Goal: Information Seeking & Learning: Learn about a topic

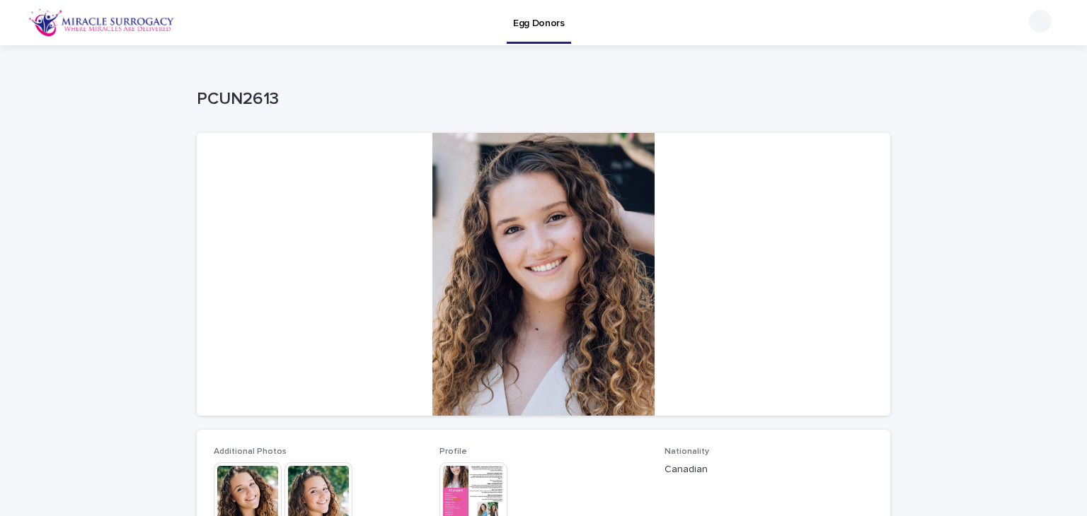
click at [129, 25] on img at bounding box center [101, 22] width 146 height 28
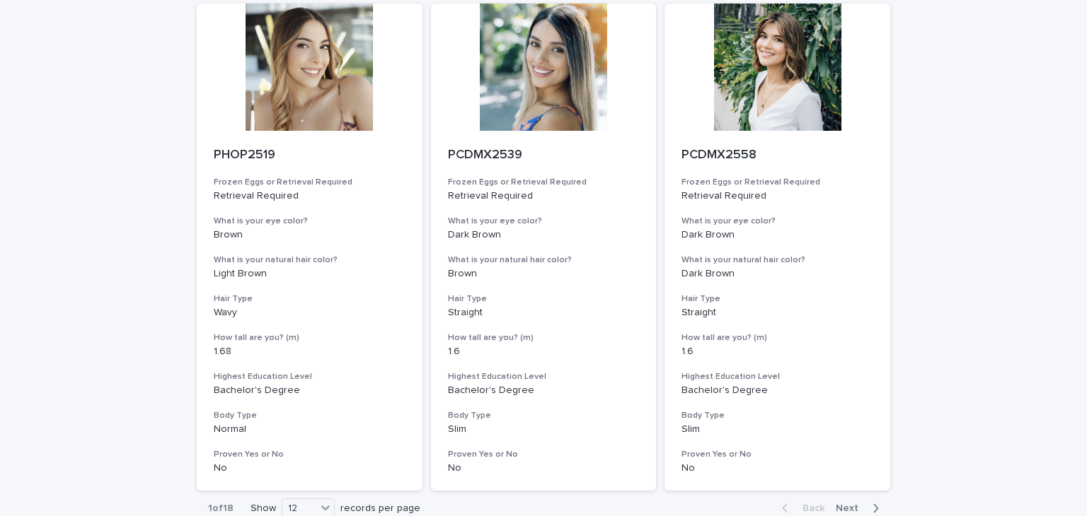
scroll to position [1754, 0]
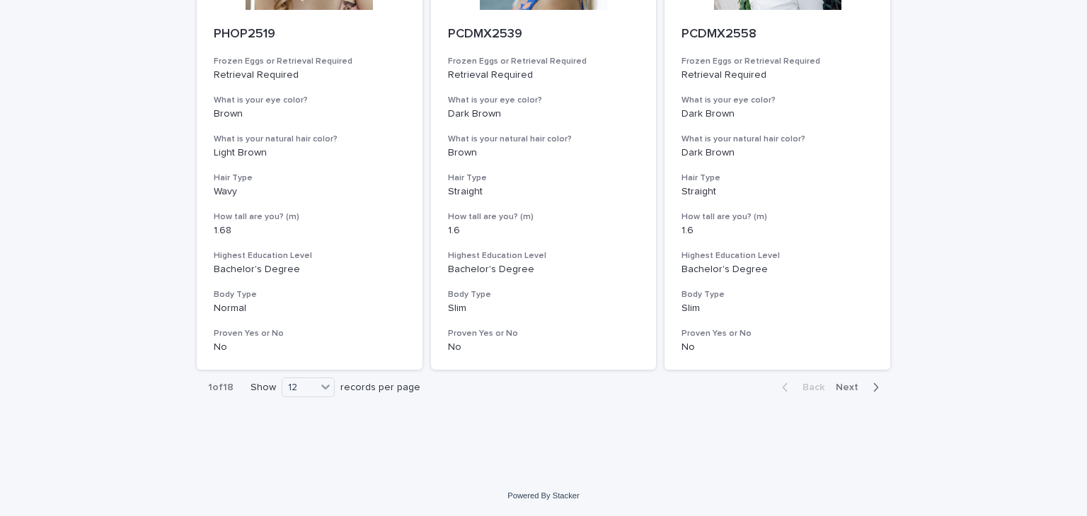
click at [296, 374] on div "1 of 18 Show 12 records per page" at bounding box center [314, 388] width 235 height 35
click at [273, 386] on div "Show 12 records per page" at bounding box center [337, 388] width 175 height 20
click at [842, 390] on span "Next" at bounding box center [850, 388] width 31 height 10
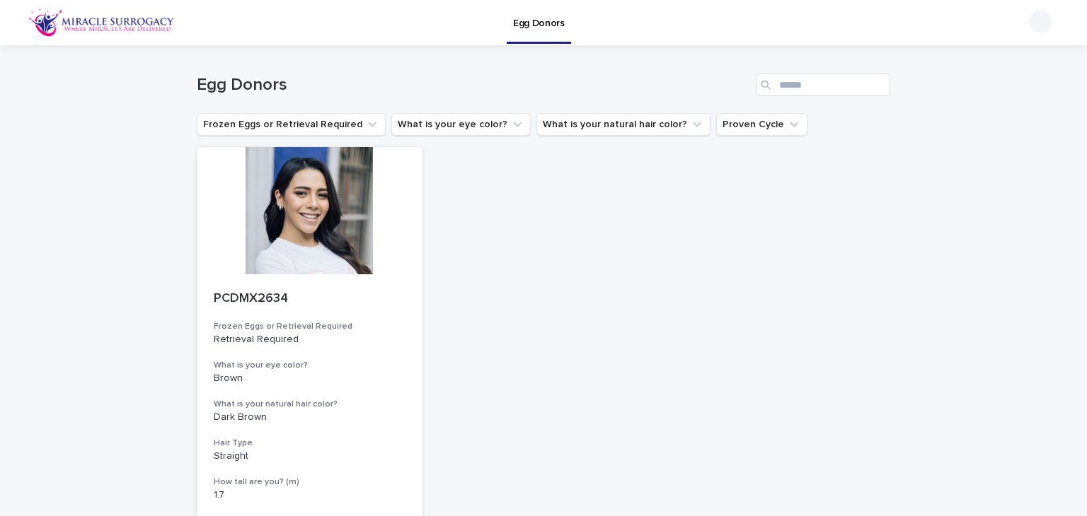
scroll to position [265, 0]
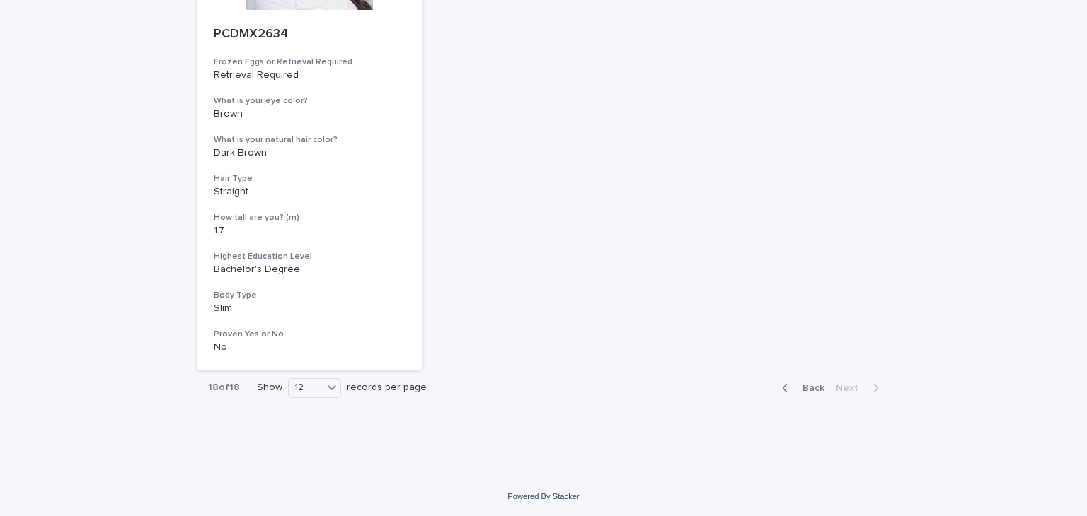
click at [815, 391] on span "Back" at bounding box center [809, 388] width 30 height 10
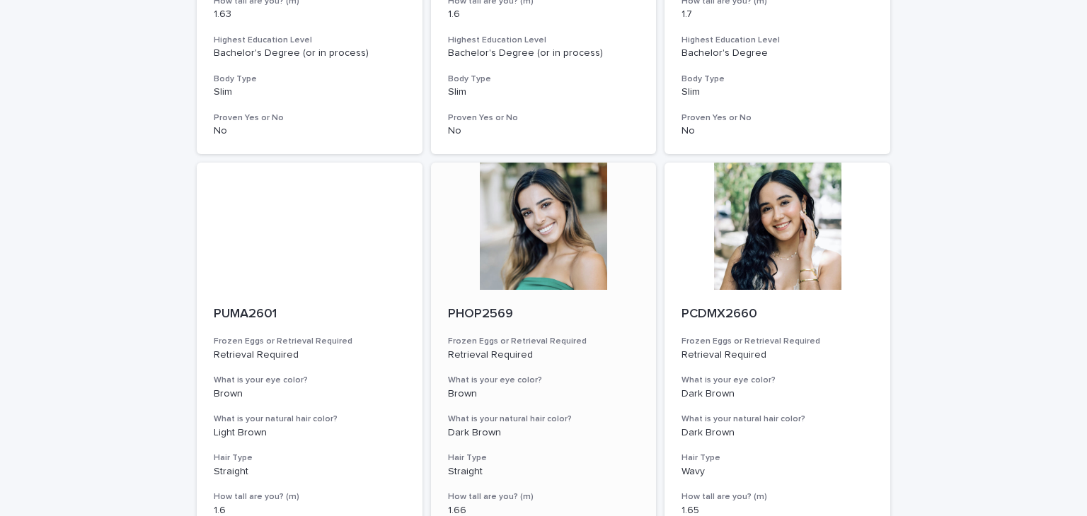
scroll to position [1503, 0]
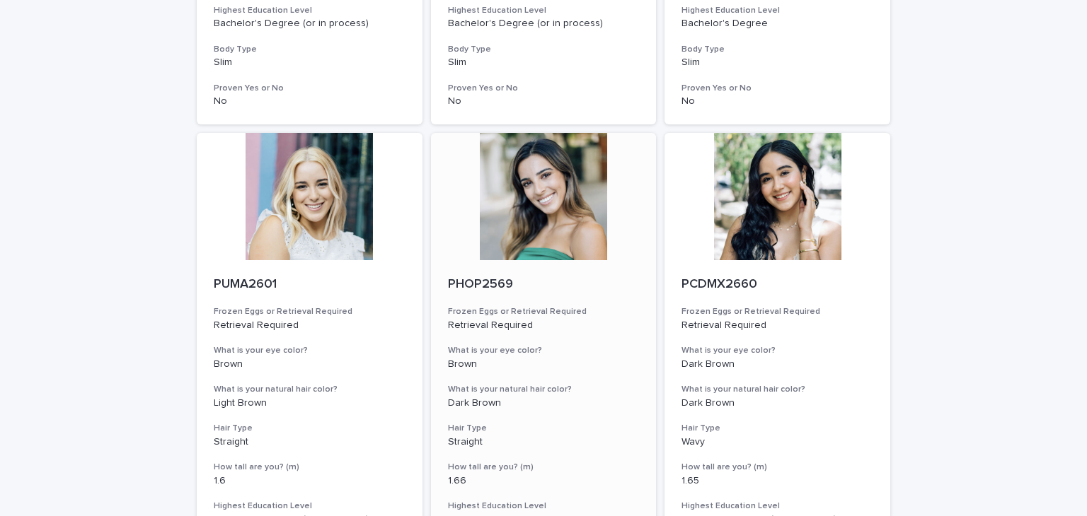
click at [571, 283] on p "PHOP2569" at bounding box center [544, 285] width 192 height 16
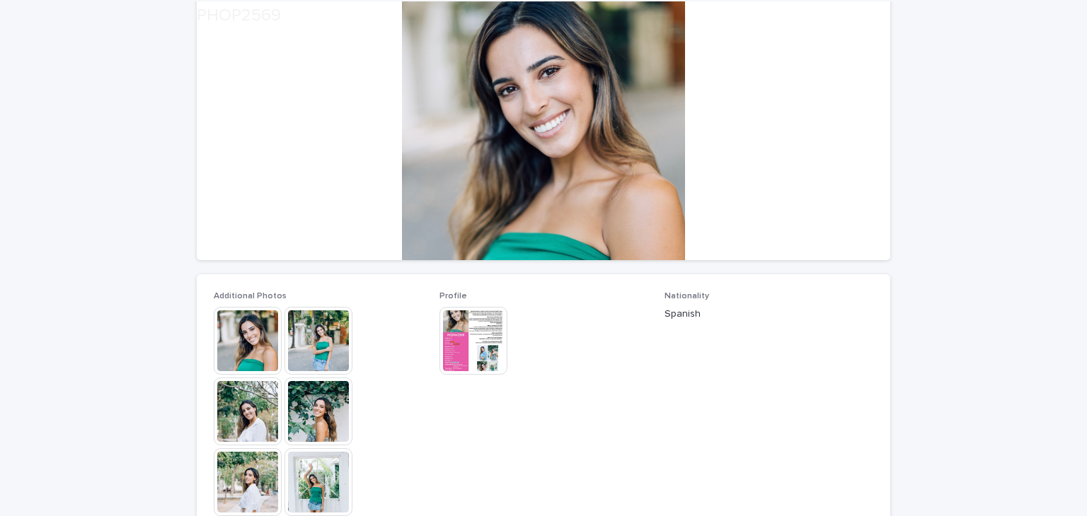
scroll to position [156, 0]
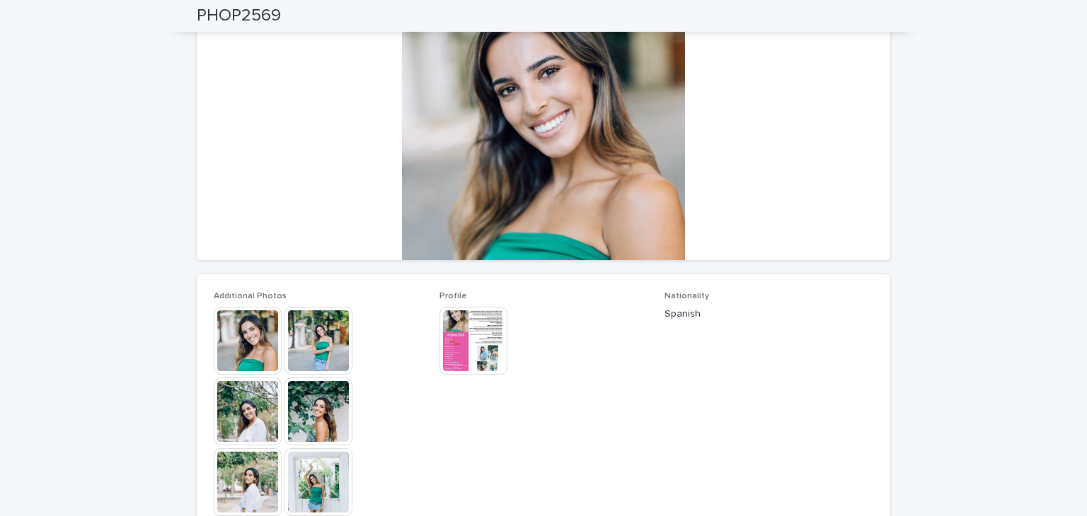
click at [480, 320] on img at bounding box center [473, 341] width 68 height 68
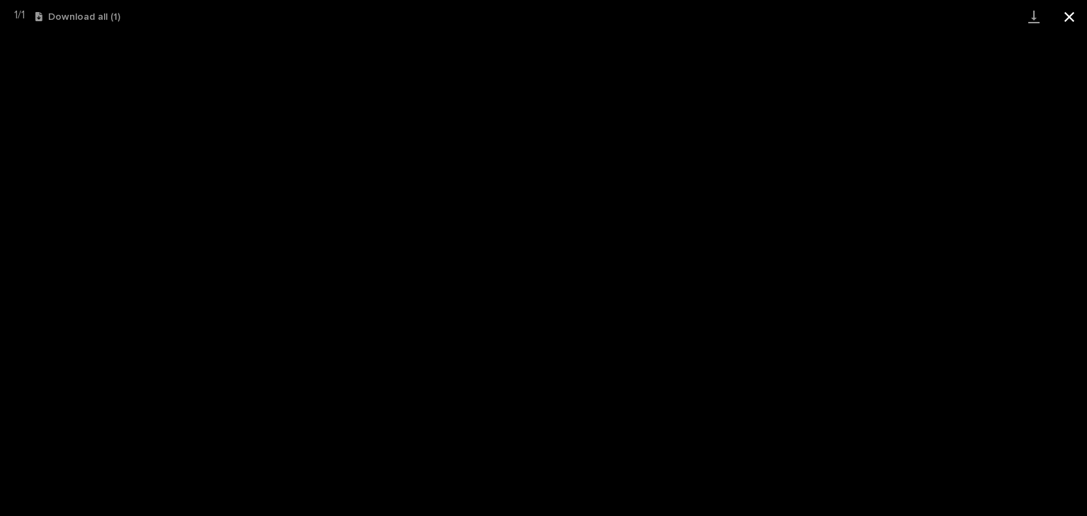
click at [1062, 23] on button "Close gallery" at bounding box center [1068, 16] width 35 height 33
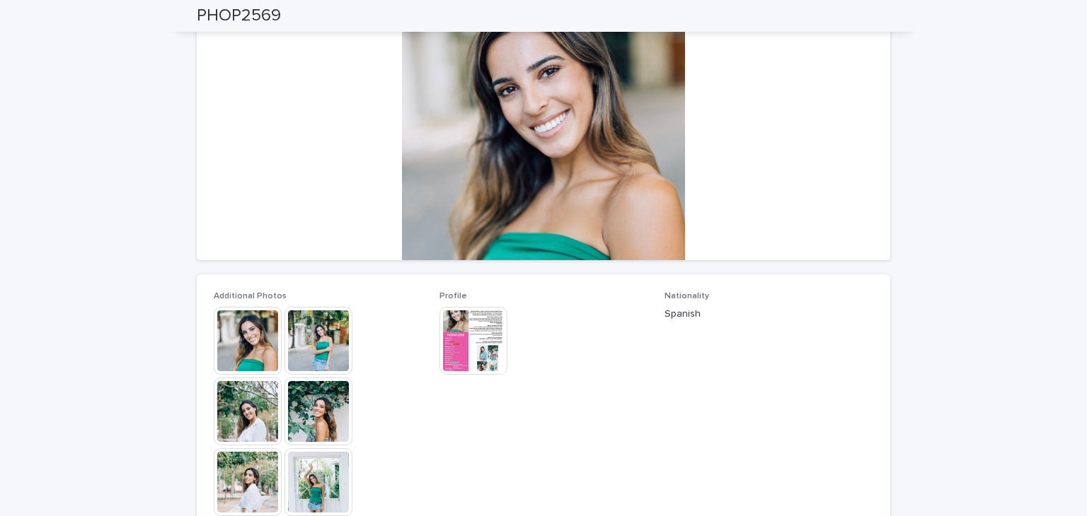
scroll to position [340, 0]
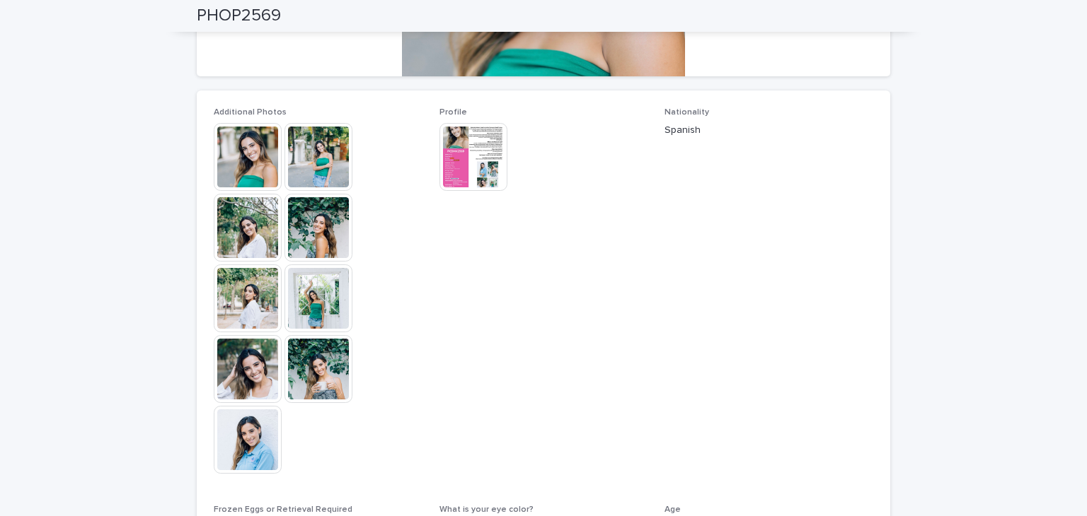
click at [181, 455] on div "Loading... Saving… Loading... Saving… PHOP2569 PHOP2569 Sorry, there was an err…" at bounding box center [543, 272] width 1087 height 1132
click at [232, 449] on img at bounding box center [248, 440] width 68 height 68
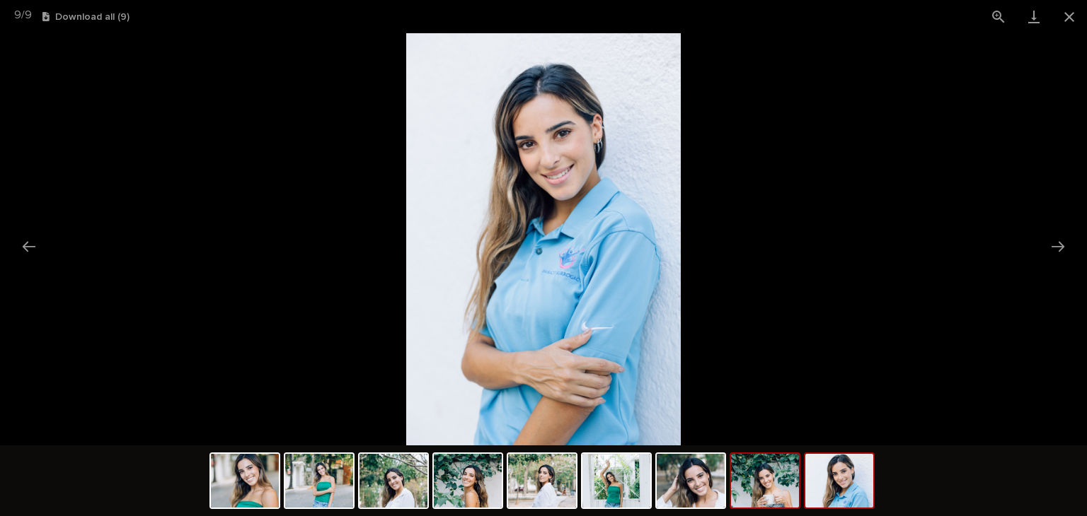
click at [769, 499] on img at bounding box center [765, 481] width 68 height 54
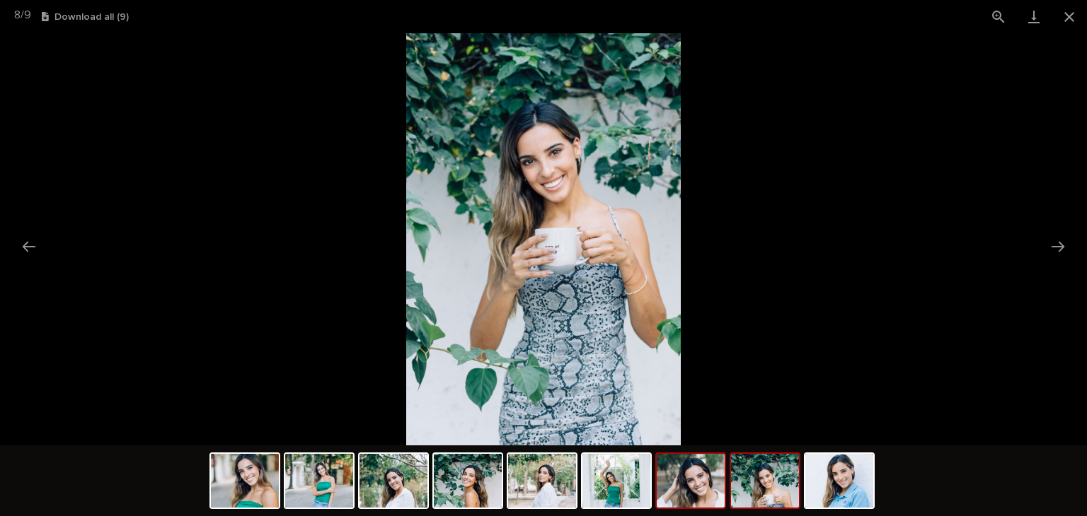
click at [698, 499] on img at bounding box center [690, 481] width 68 height 54
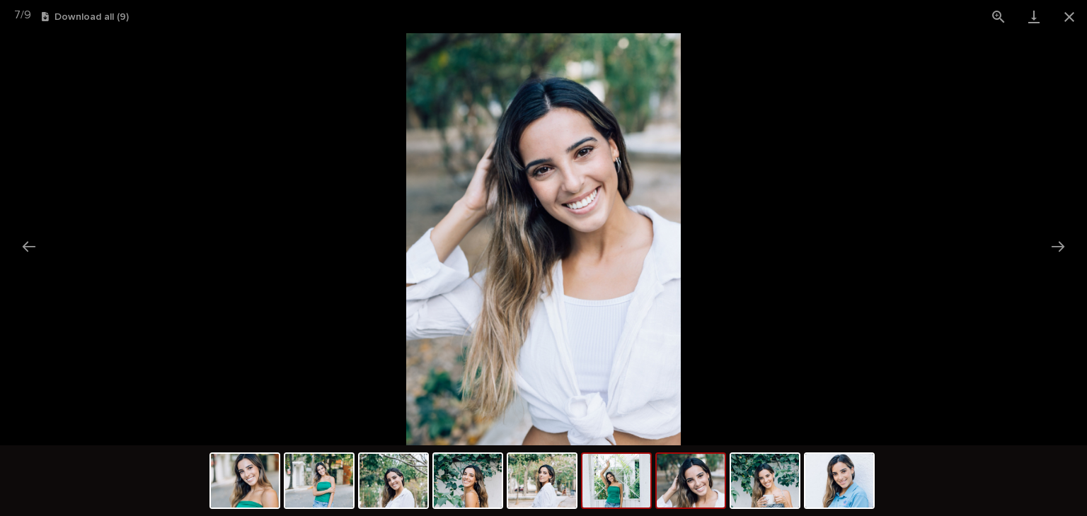
click at [622, 496] on img at bounding box center [616, 481] width 68 height 54
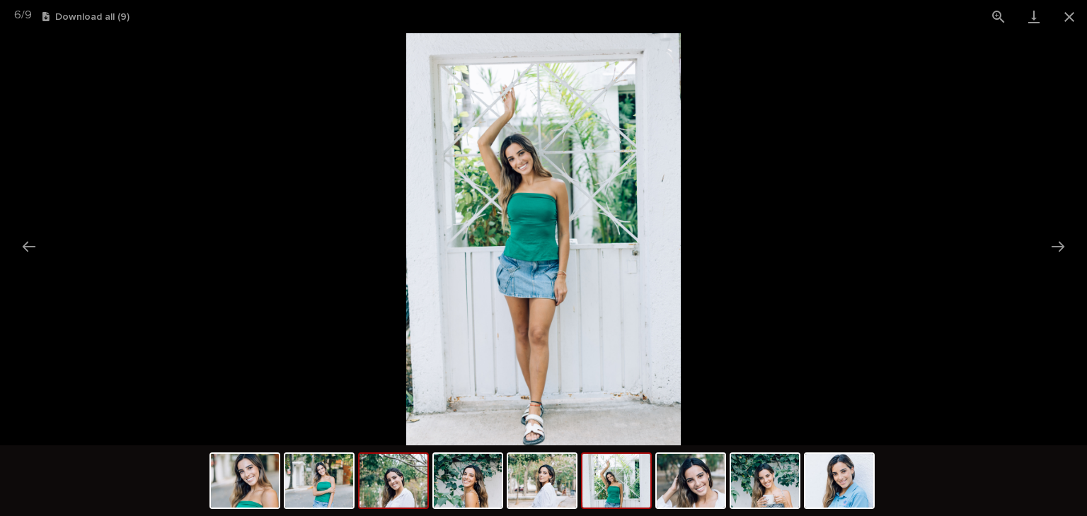
click at [401, 485] on img at bounding box center [393, 481] width 68 height 54
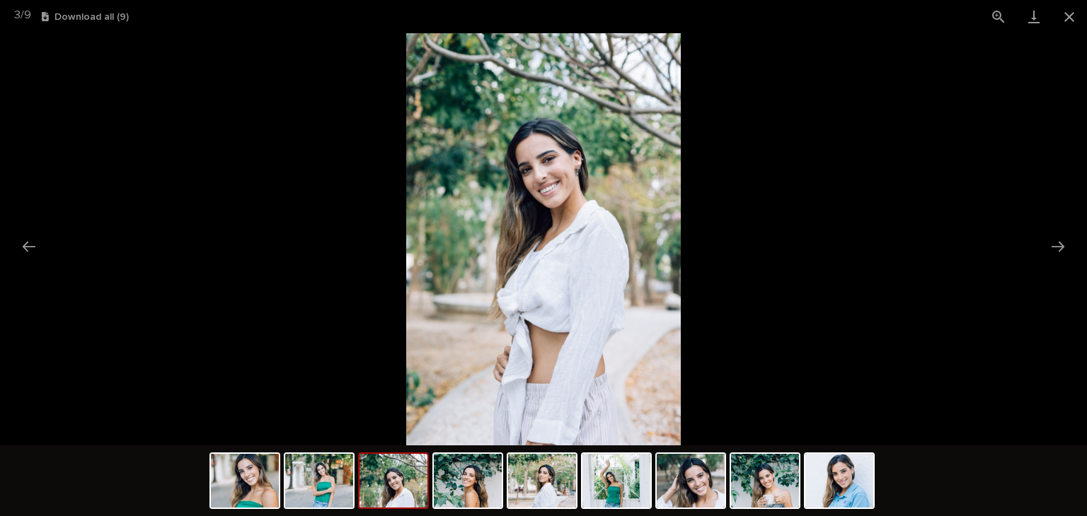
click at [375, 485] on img at bounding box center [393, 481] width 68 height 54
click at [246, 497] on img at bounding box center [245, 481] width 68 height 54
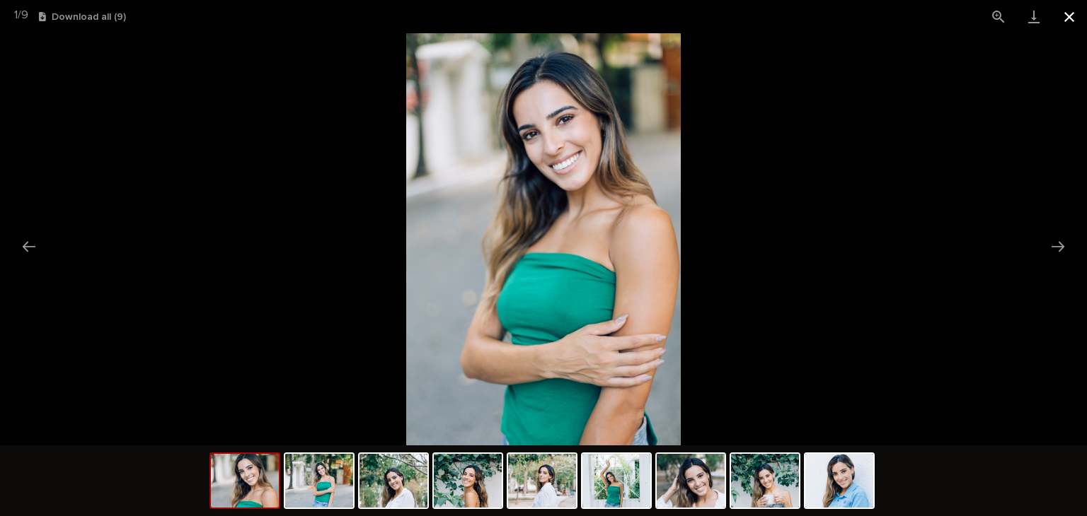
click at [1080, 8] on button "Close gallery" at bounding box center [1068, 16] width 35 height 33
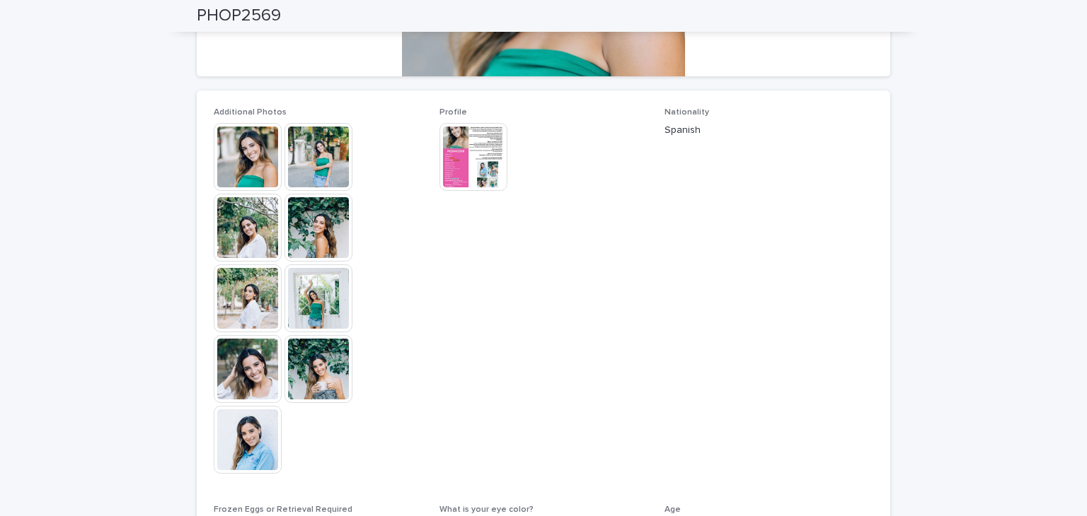
scroll to position [639, 0]
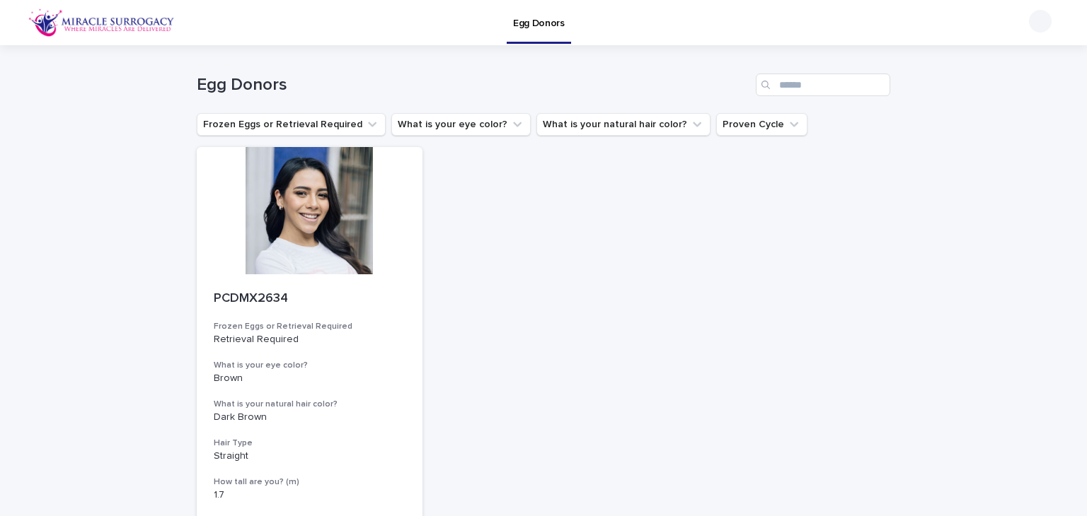
scroll to position [265, 0]
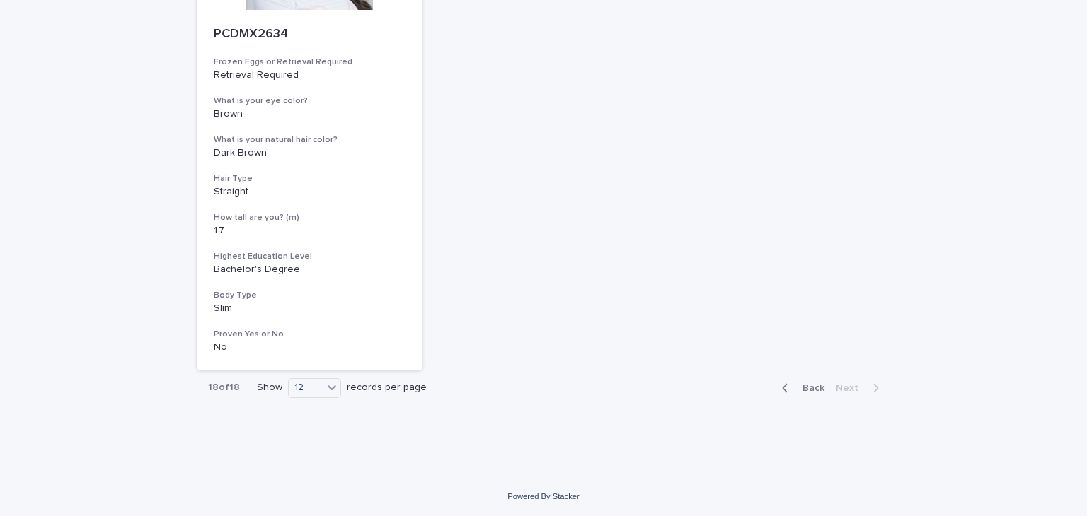
click at [814, 401] on div "Back Next" at bounding box center [830, 388] width 120 height 35
click at [804, 390] on span "Back" at bounding box center [809, 388] width 30 height 10
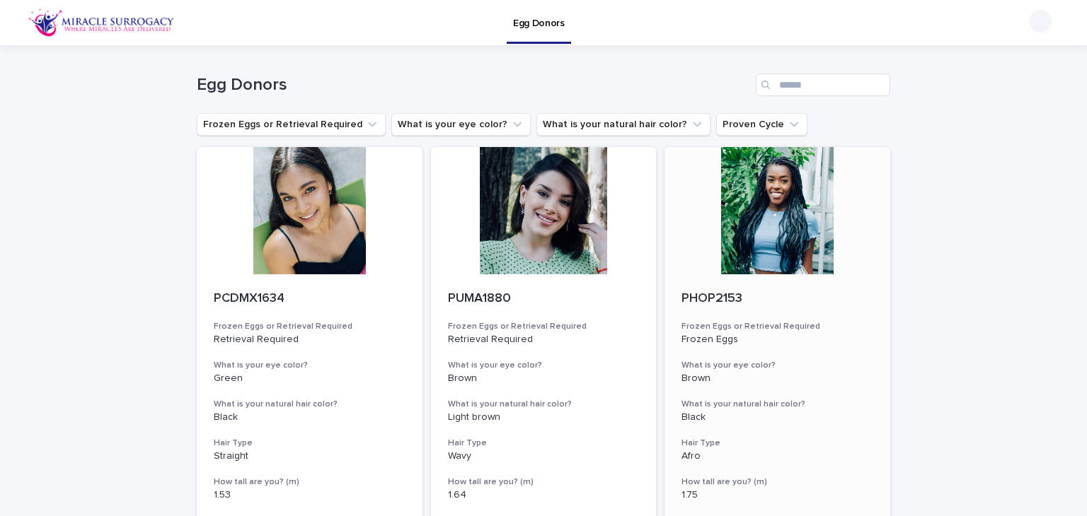
click at [776, 204] on div at bounding box center [777, 210] width 226 height 127
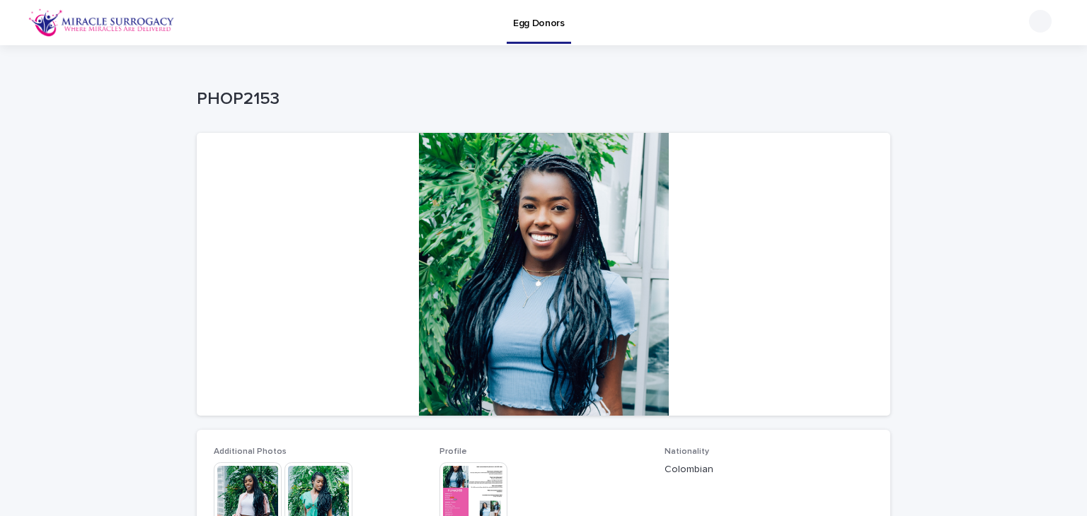
scroll to position [108, 0]
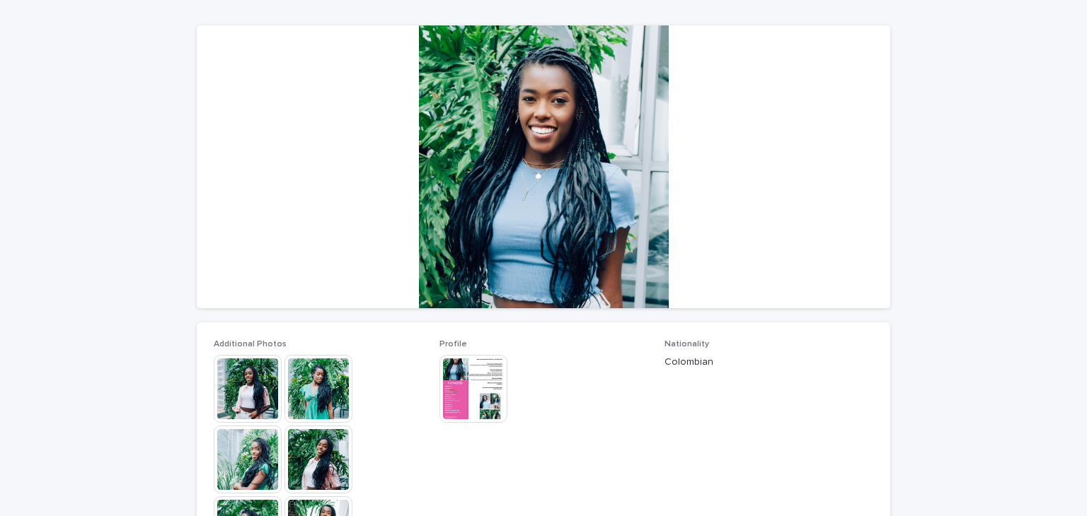
click at [463, 390] on img at bounding box center [473, 389] width 68 height 68
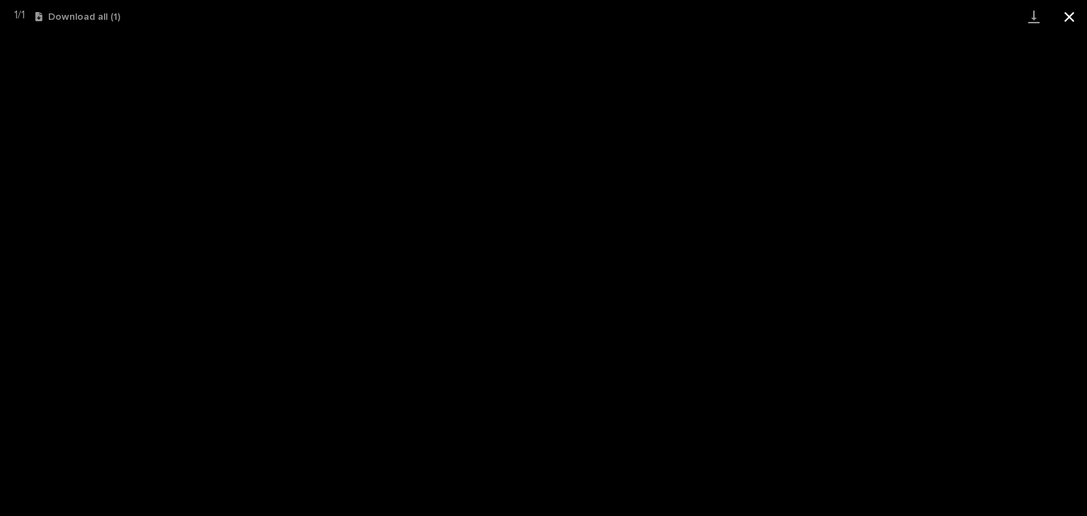
click at [1077, 4] on button "Close gallery" at bounding box center [1068, 16] width 35 height 33
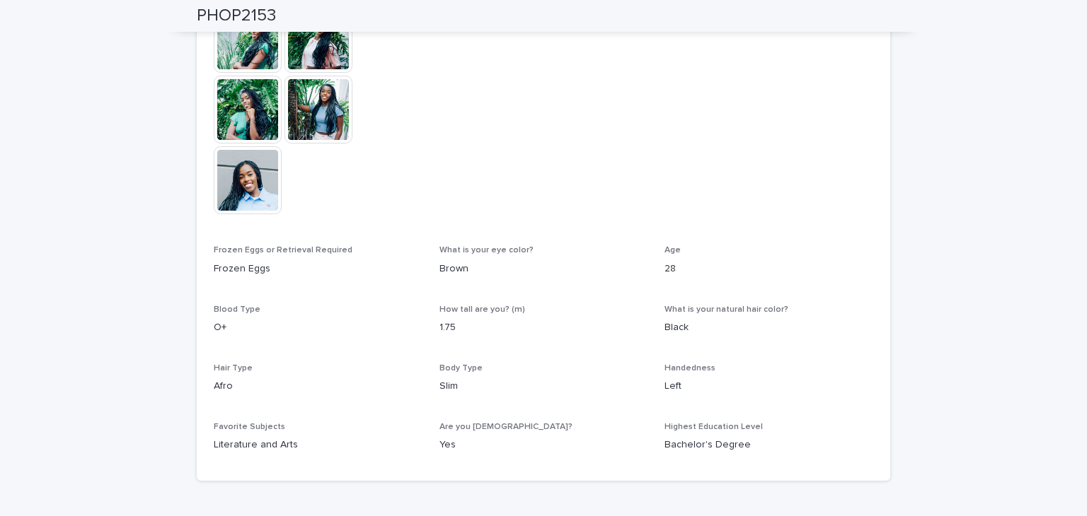
scroll to position [529, 0]
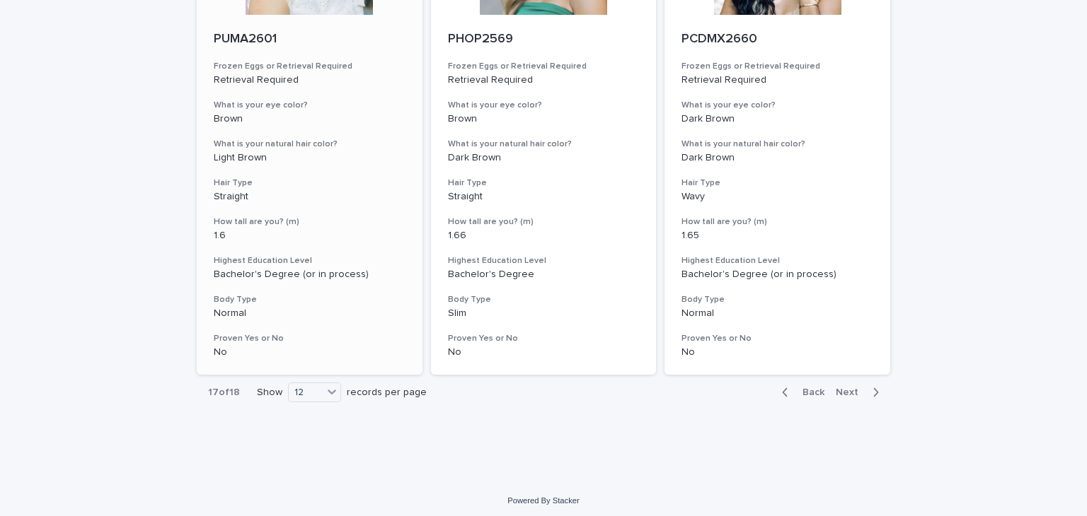
scroll to position [1754, 0]
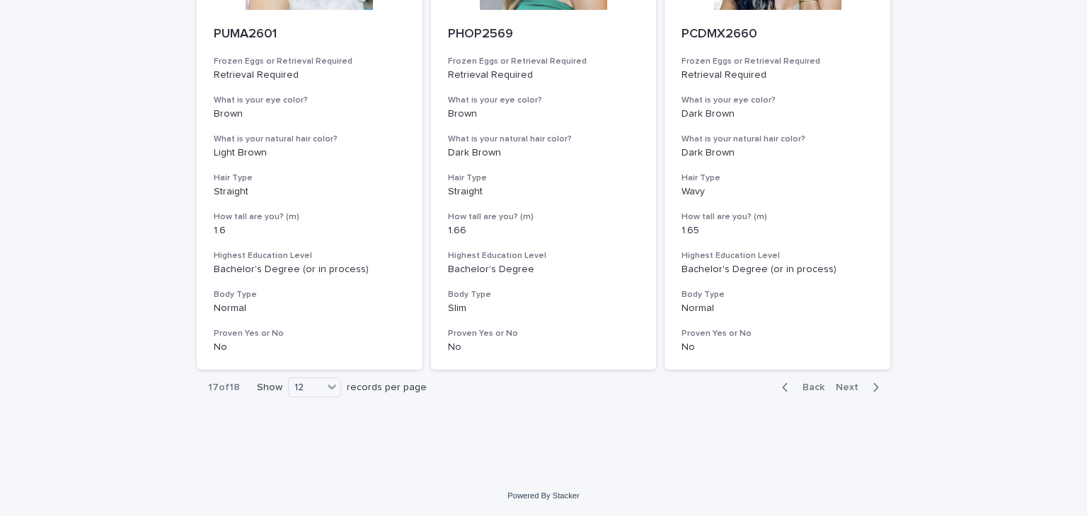
click at [813, 389] on span "Back" at bounding box center [809, 388] width 30 height 10
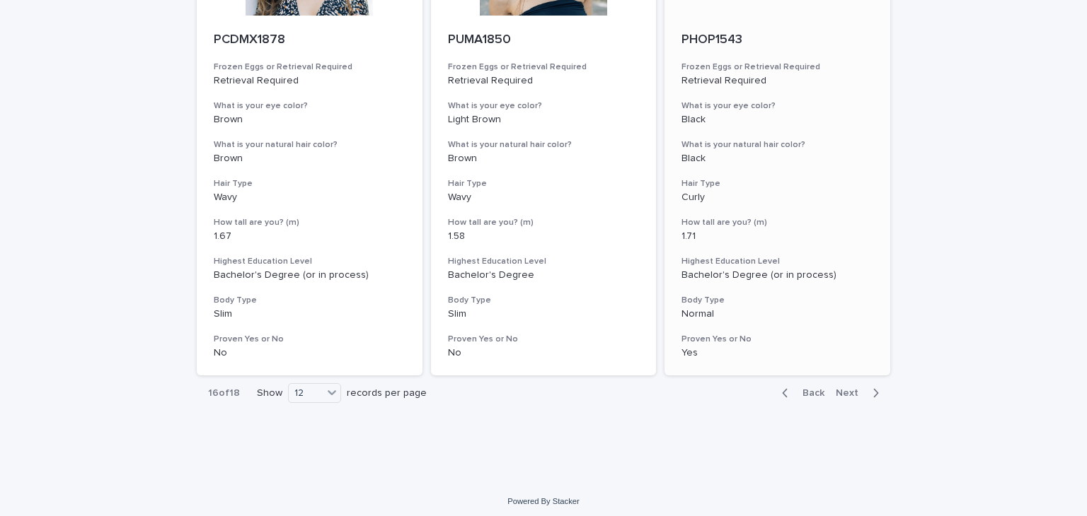
scroll to position [1754, 0]
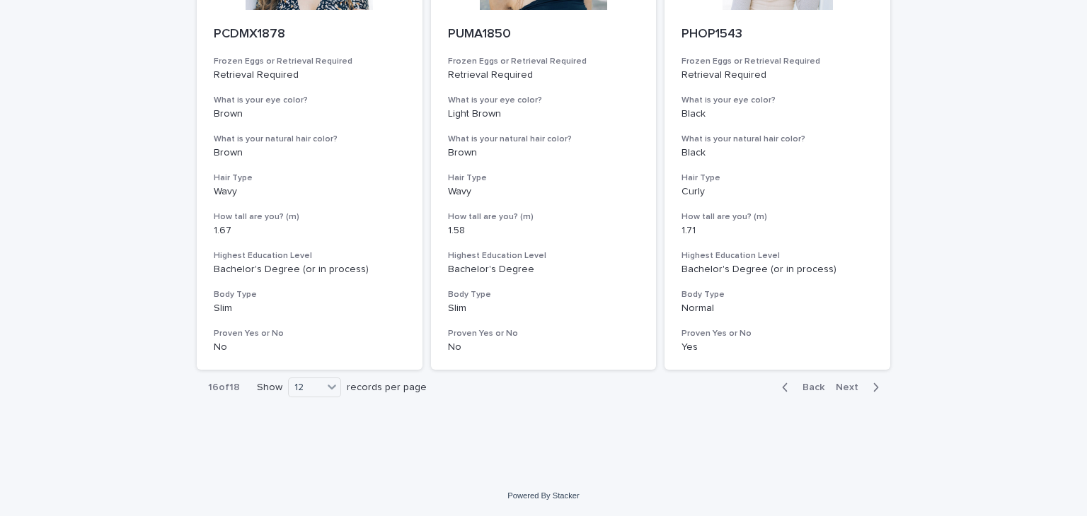
click at [806, 395] on div "Back Next" at bounding box center [830, 387] width 120 height 35
click at [808, 388] on span "Back" at bounding box center [809, 388] width 30 height 10
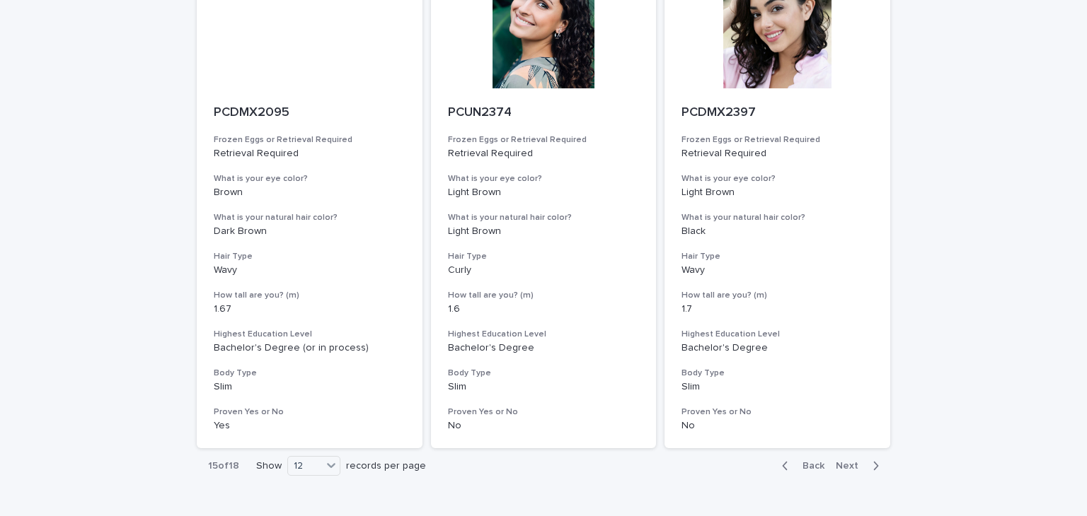
scroll to position [1671, 0]
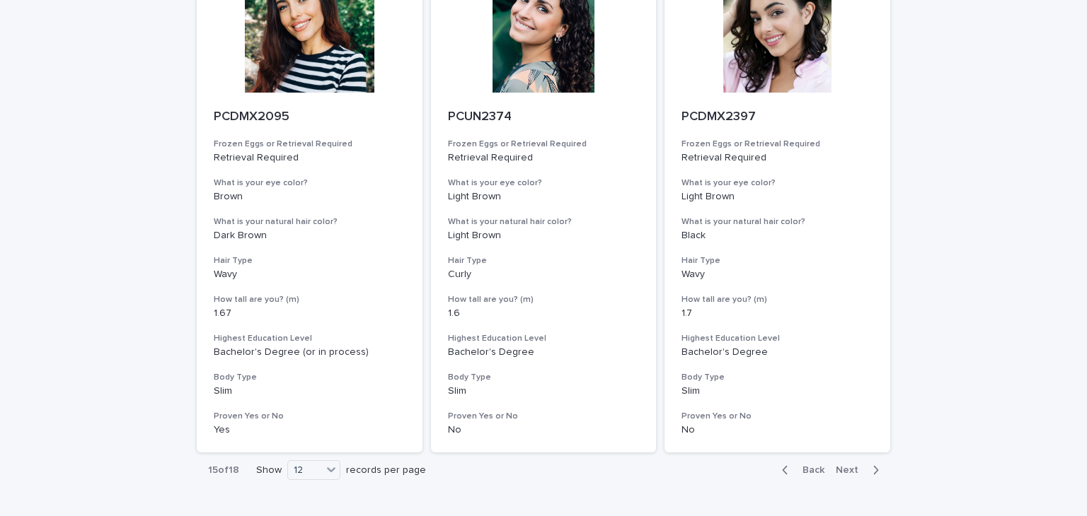
click at [809, 473] on span "Back" at bounding box center [809, 470] width 30 height 10
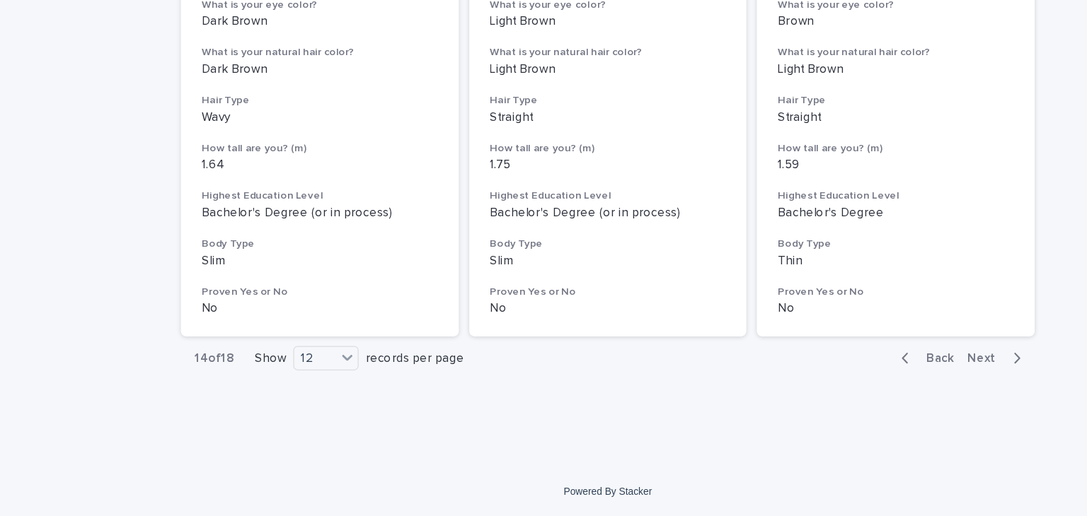
click at [801, 388] on span "Back" at bounding box center [809, 388] width 30 height 10
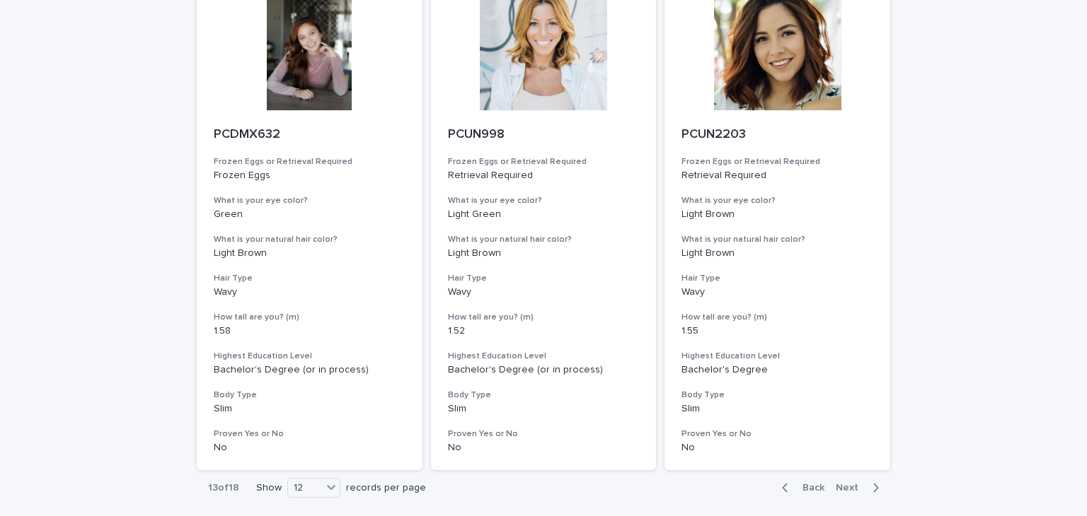
scroll to position [1754, 0]
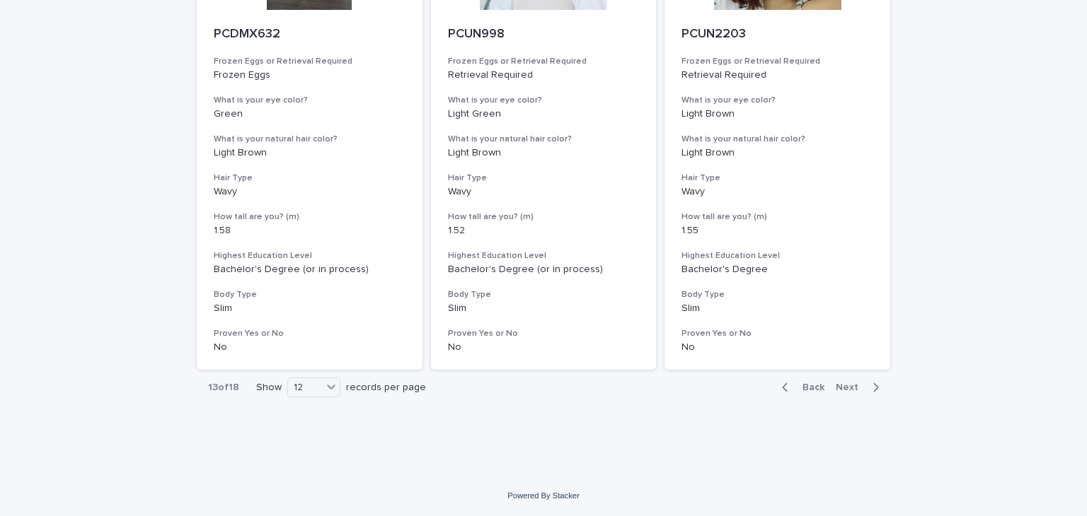
click at [812, 392] on span "Back" at bounding box center [809, 388] width 30 height 10
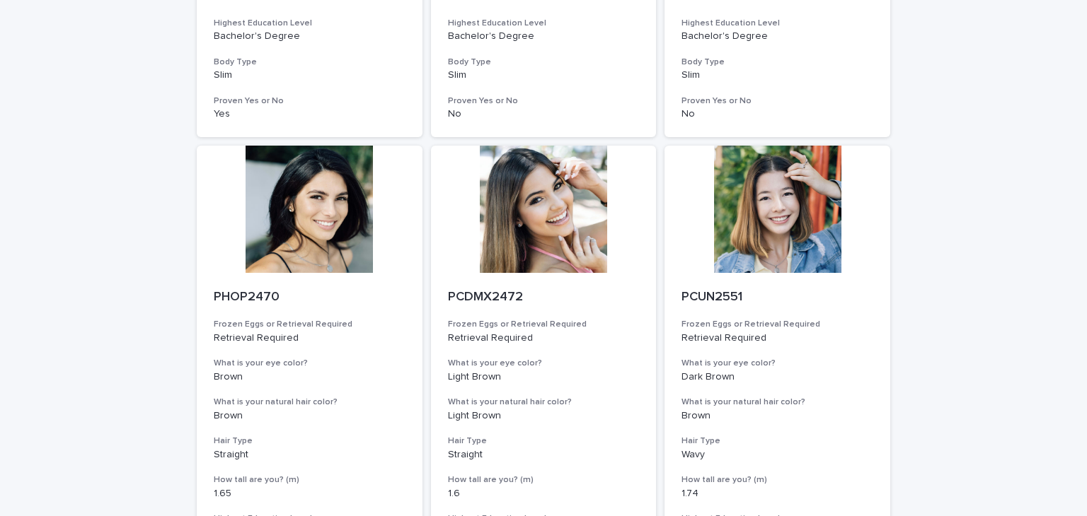
scroll to position [1754, 0]
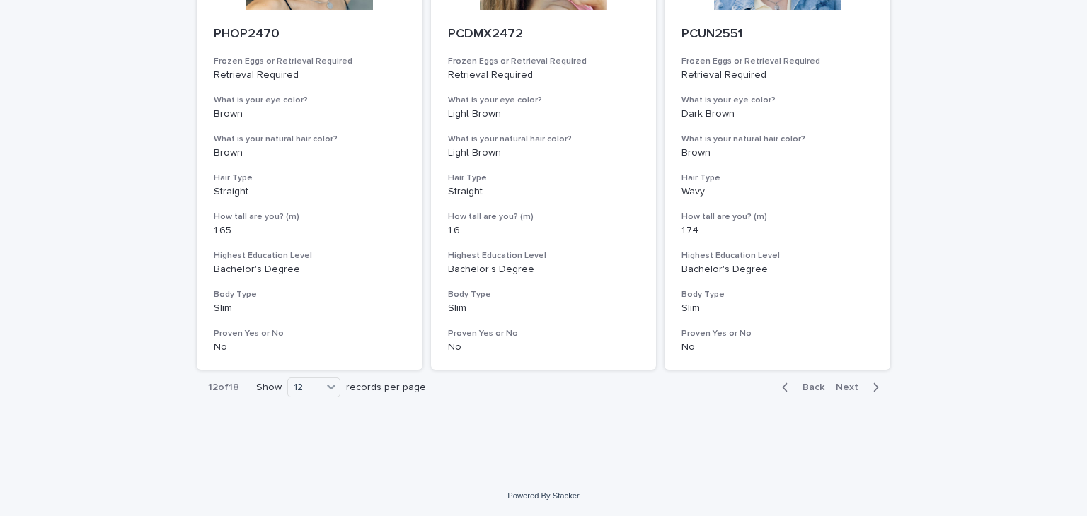
click at [801, 394] on div "Back Next" at bounding box center [830, 387] width 120 height 35
click at [802, 390] on span "Back" at bounding box center [809, 388] width 30 height 10
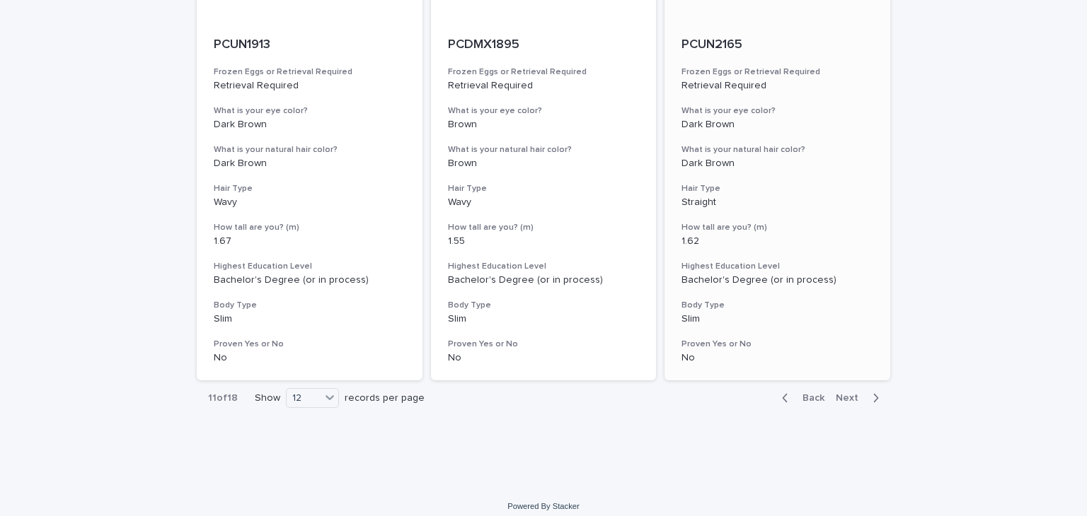
scroll to position [1754, 0]
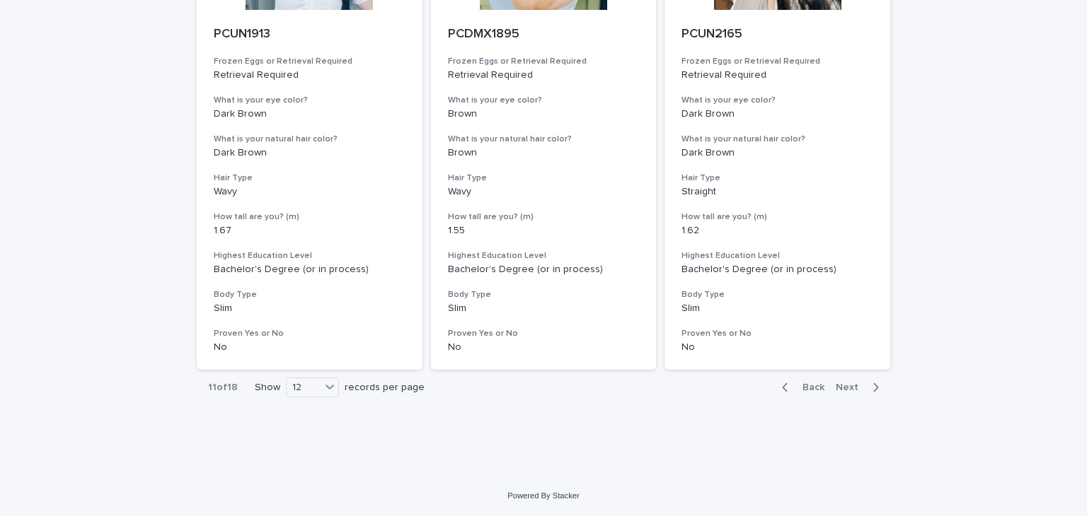
click at [797, 383] on span "Back" at bounding box center [809, 388] width 30 height 10
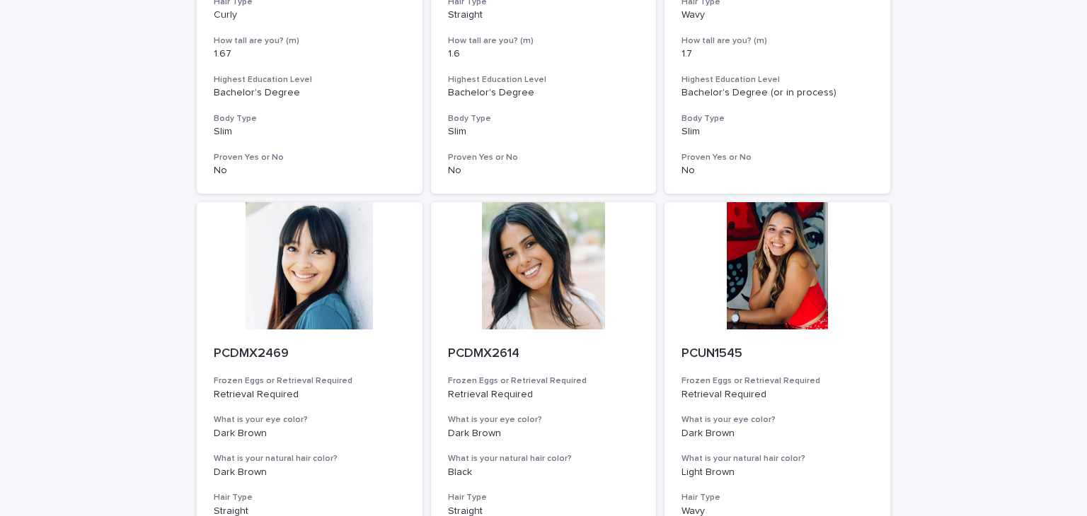
scroll to position [1754, 0]
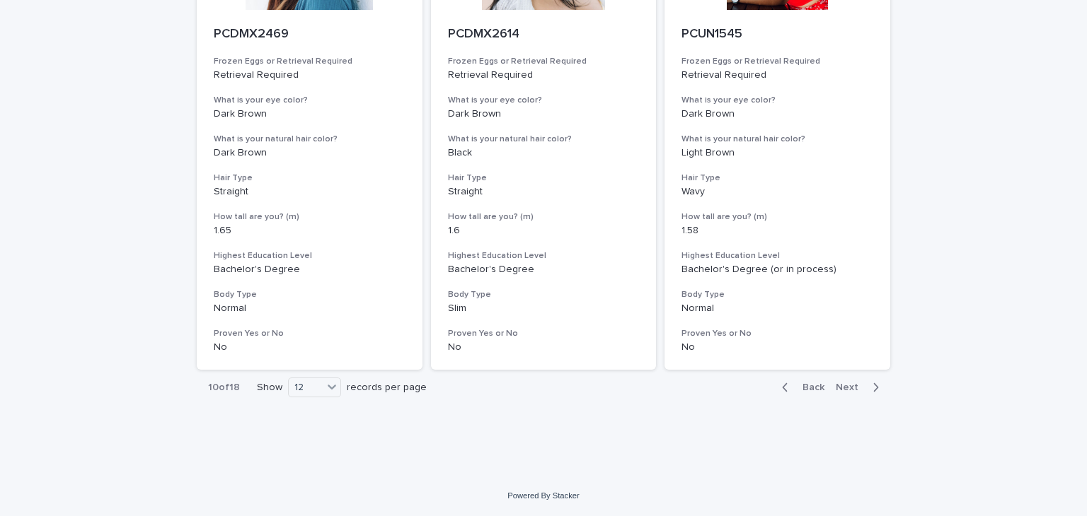
click at [821, 384] on button "Back" at bounding box center [799, 387] width 59 height 13
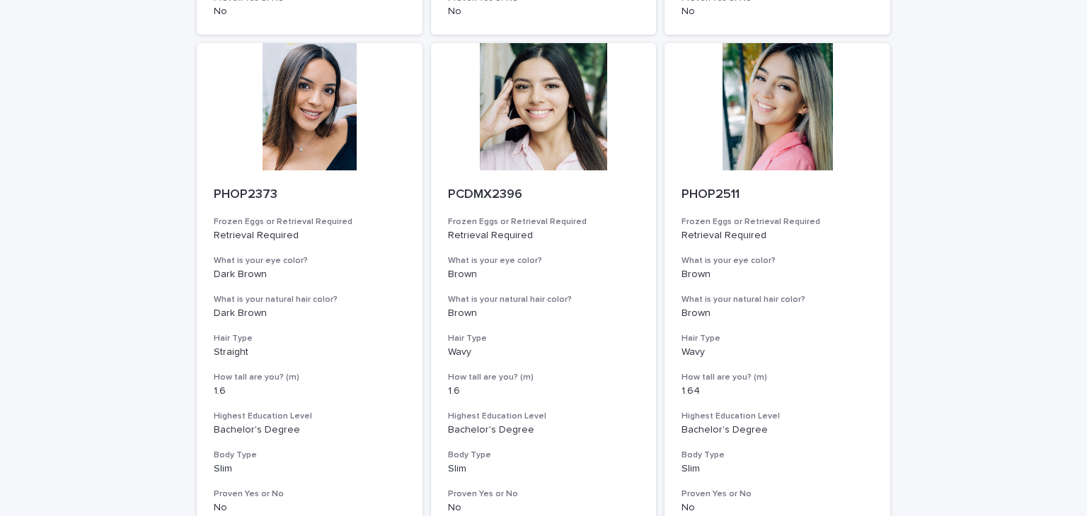
scroll to position [1754, 0]
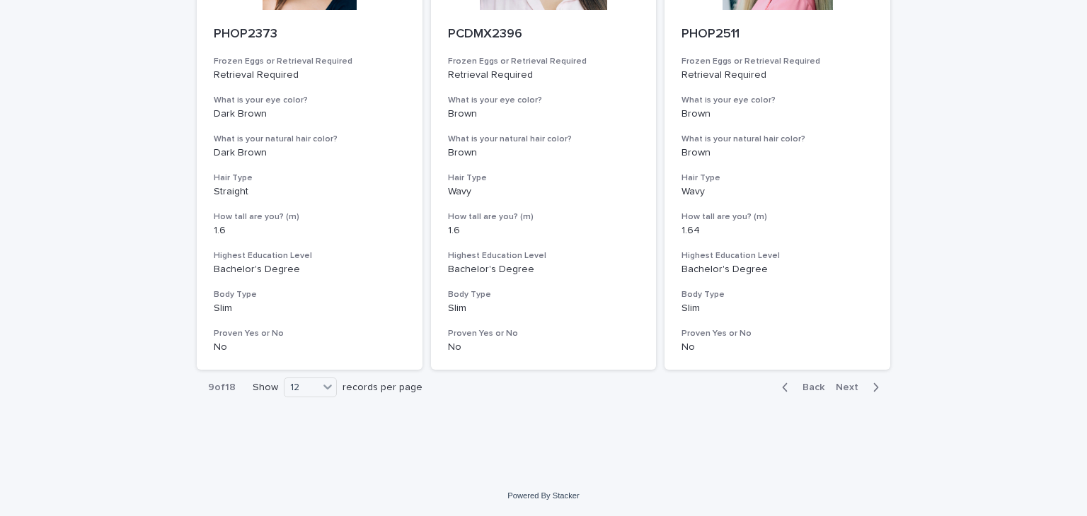
click at [805, 386] on span "Back" at bounding box center [809, 388] width 30 height 10
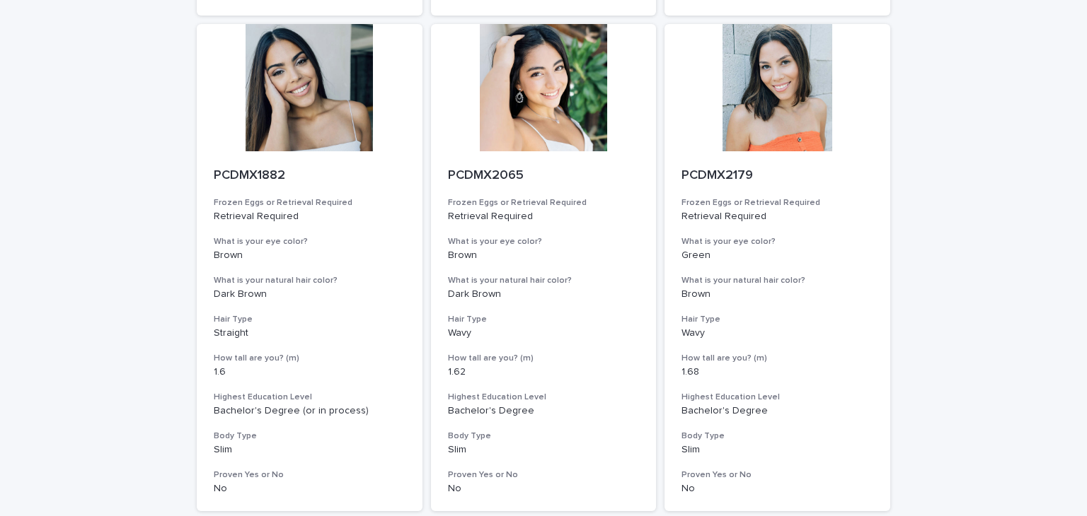
scroll to position [1754, 0]
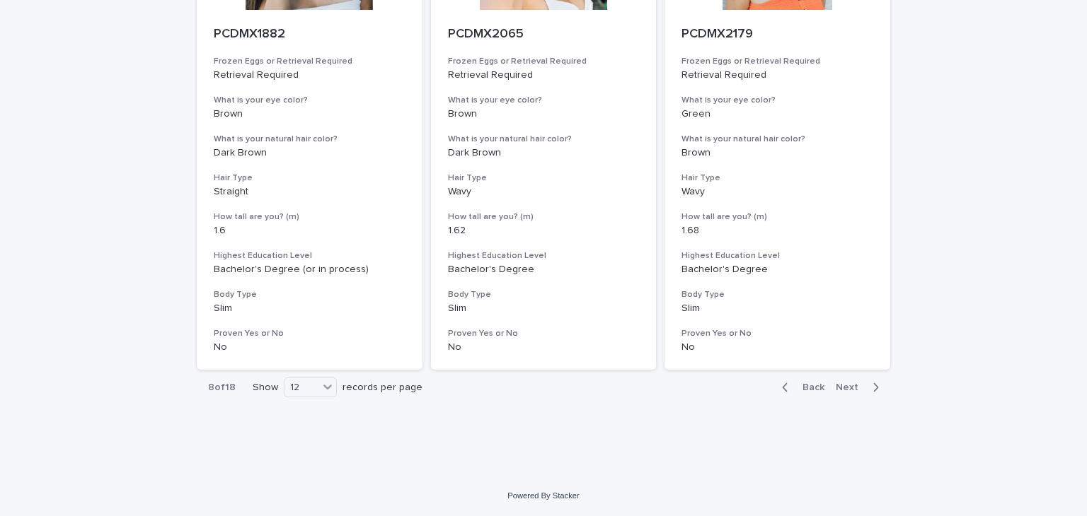
click at [796, 395] on div "Back Next" at bounding box center [830, 387] width 120 height 35
click at [804, 388] on span "Back" at bounding box center [809, 388] width 30 height 10
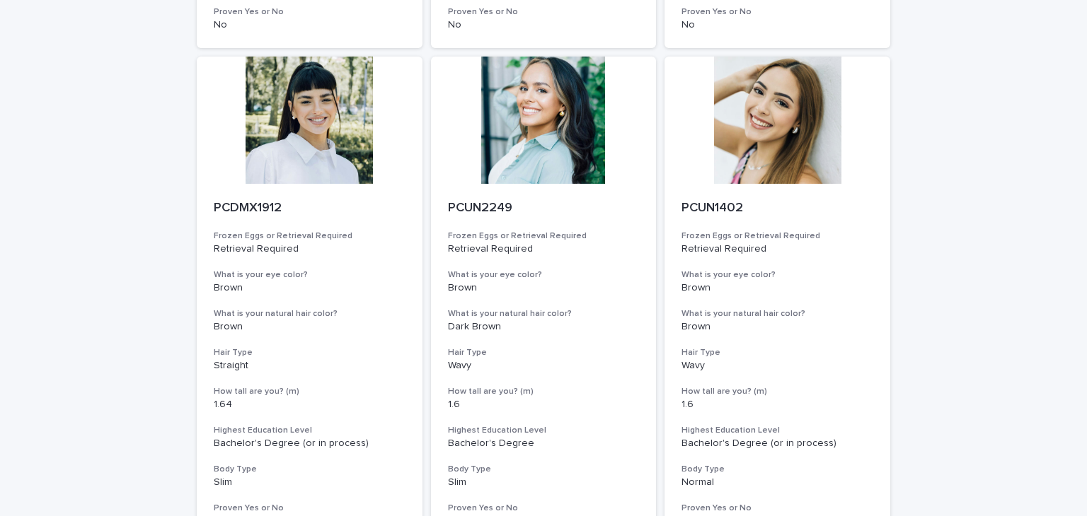
scroll to position [1754, 0]
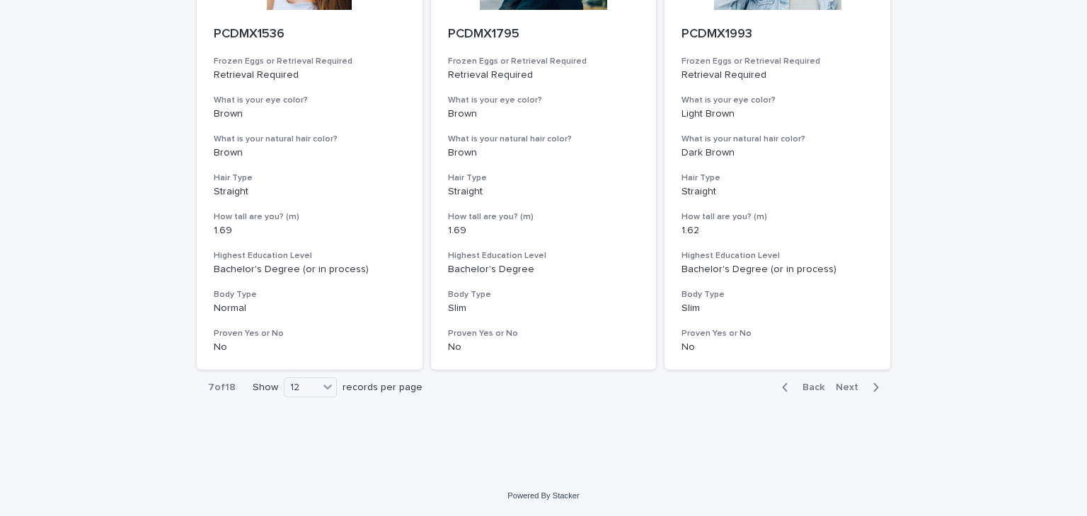
click at [809, 391] on span "Back" at bounding box center [809, 388] width 30 height 10
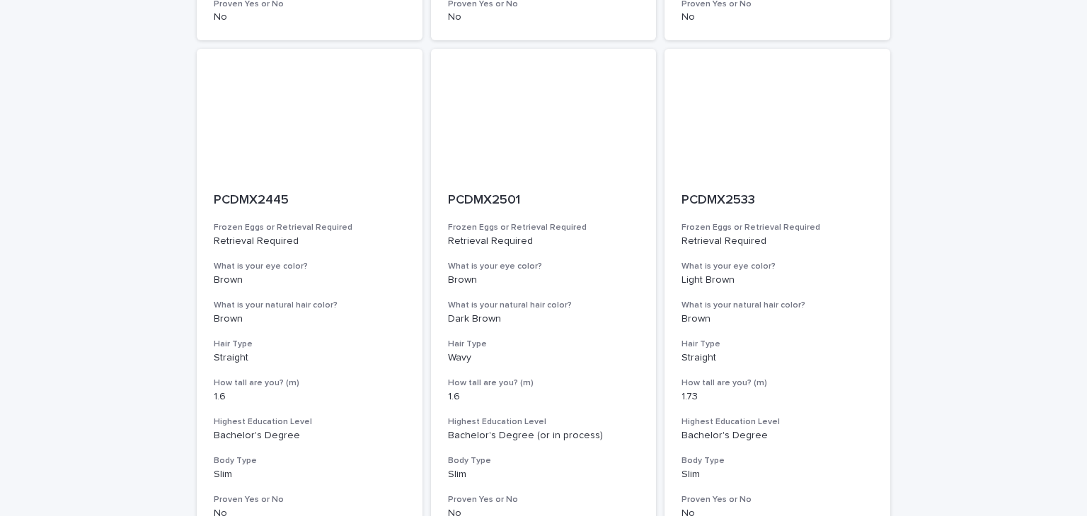
scroll to position [1754, 0]
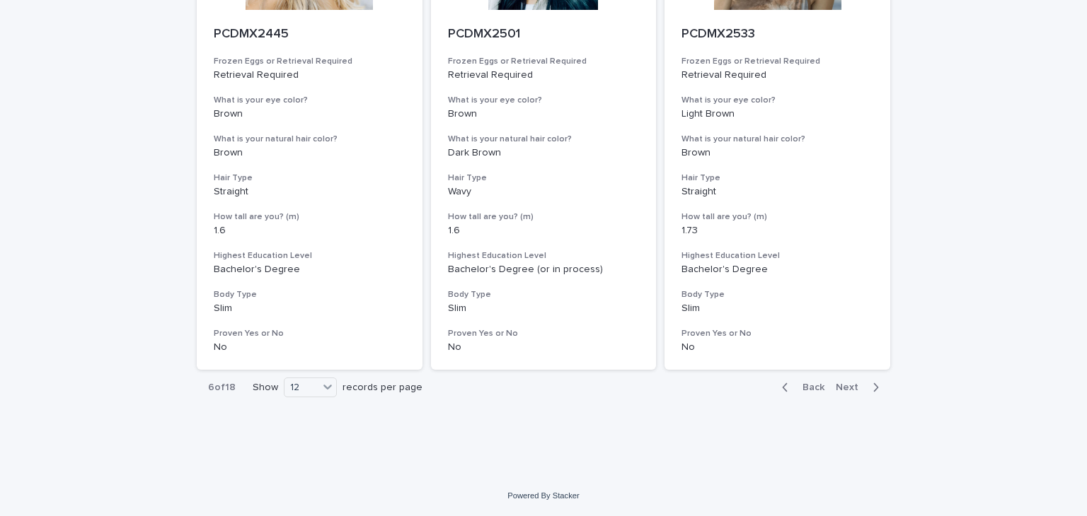
click at [807, 388] on span "Back" at bounding box center [809, 388] width 30 height 10
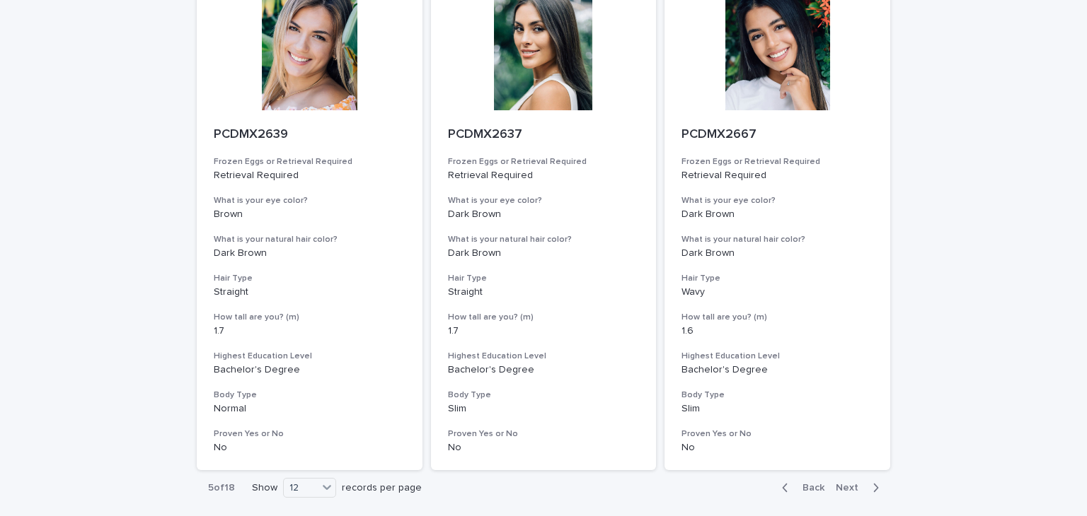
scroll to position [1754, 0]
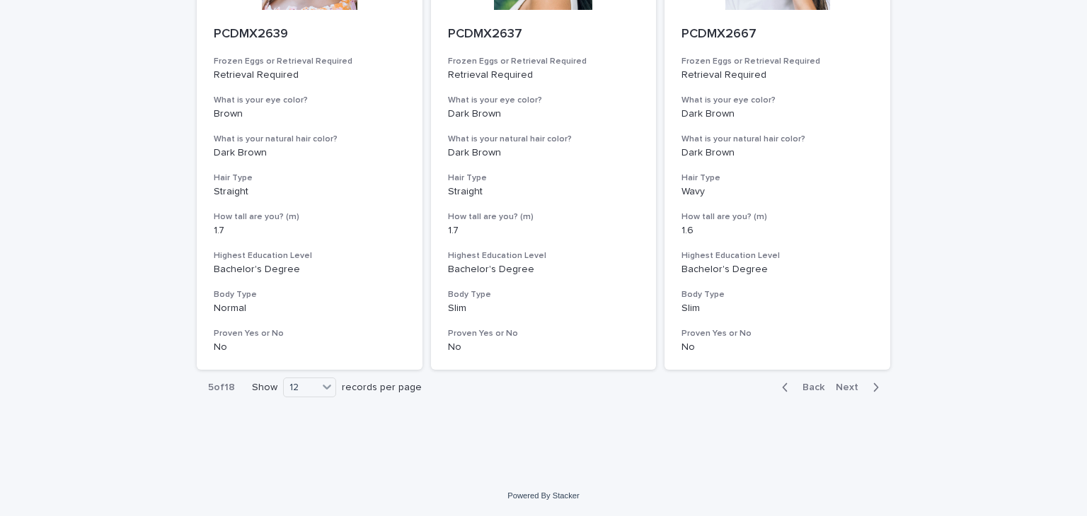
click at [813, 389] on span "Back" at bounding box center [809, 388] width 30 height 10
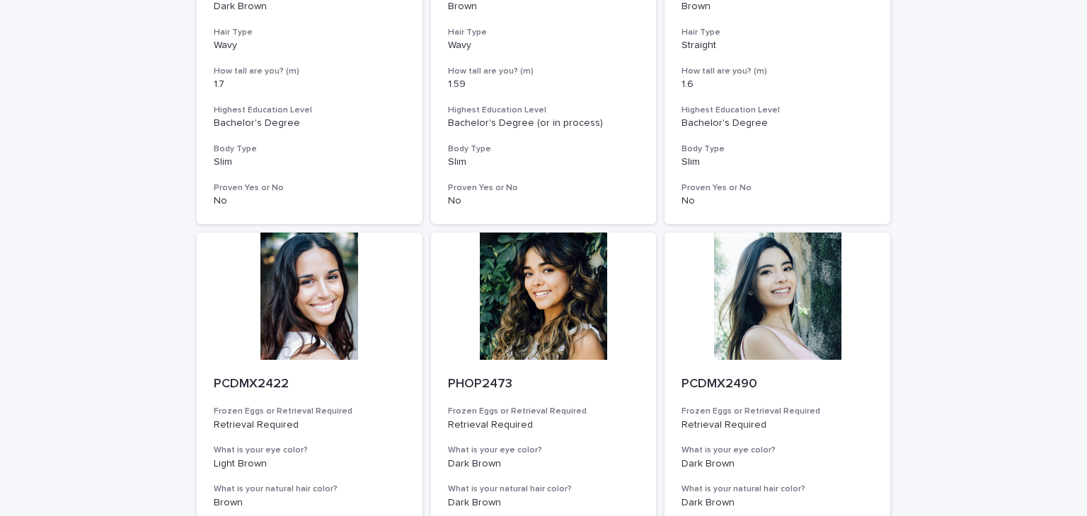
scroll to position [1698, 0]
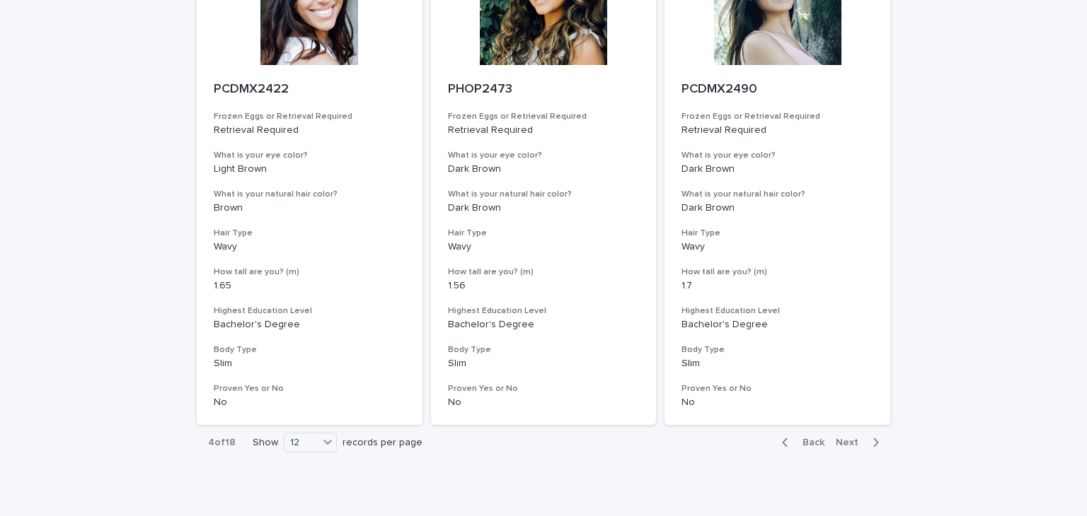
click at [804, 442] on span "Back" at bounding box center [809, 443] width 30 height 10
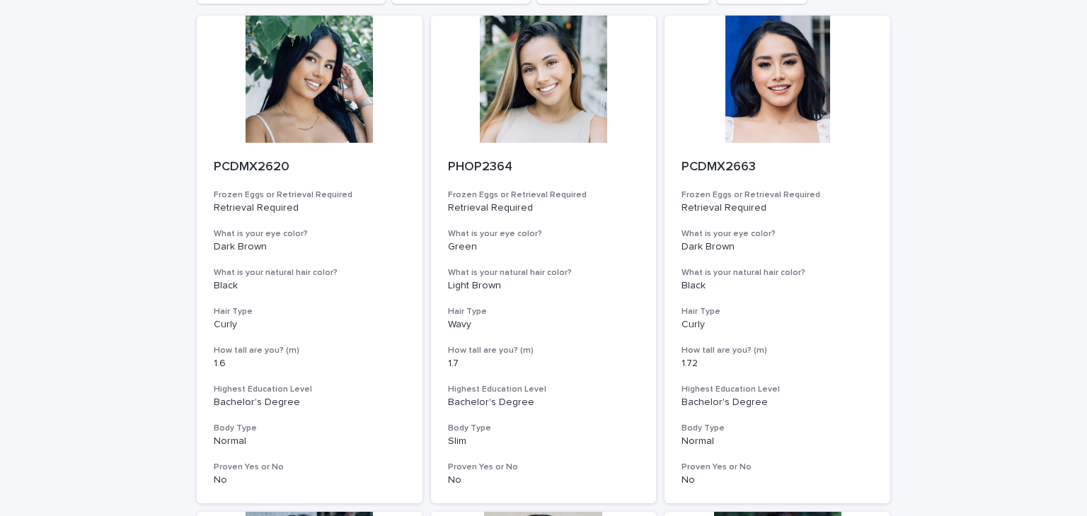
scroll to position [132, 0]
click at [501, 122] on div at bounding box center [544, 78] width 226 height 127
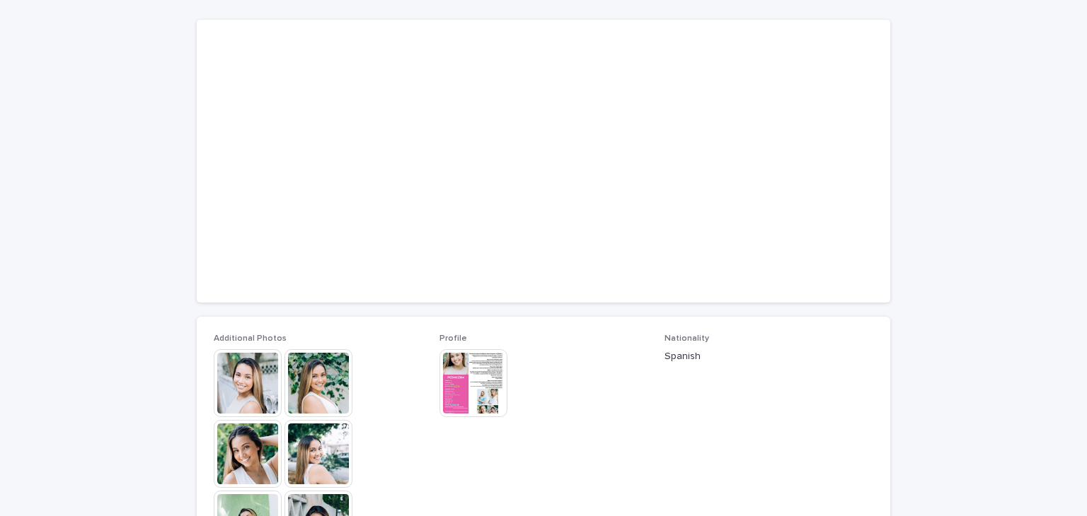
scroll to position [141, 0]
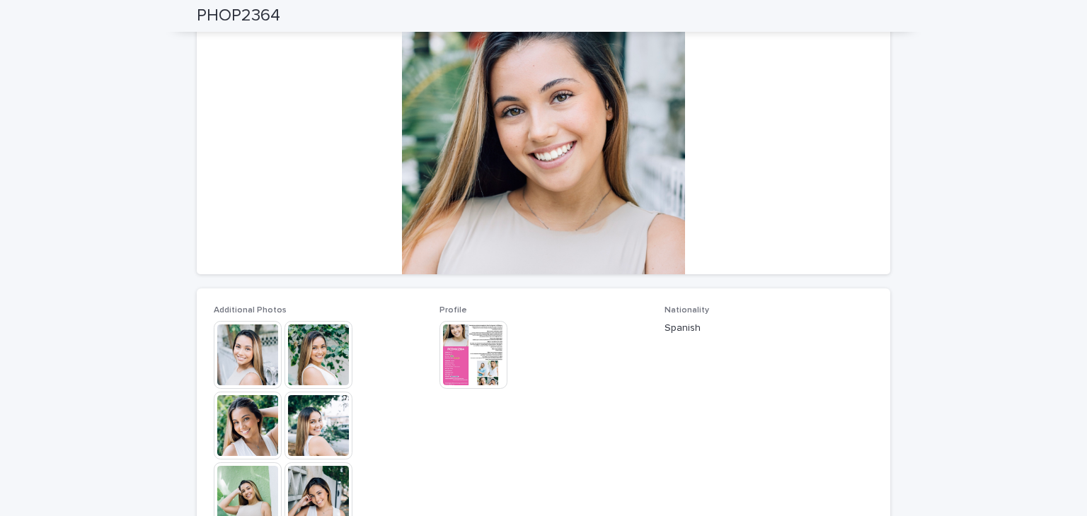
click at [314, 345] on img at bounding box center [318, 355] width 68 height 68
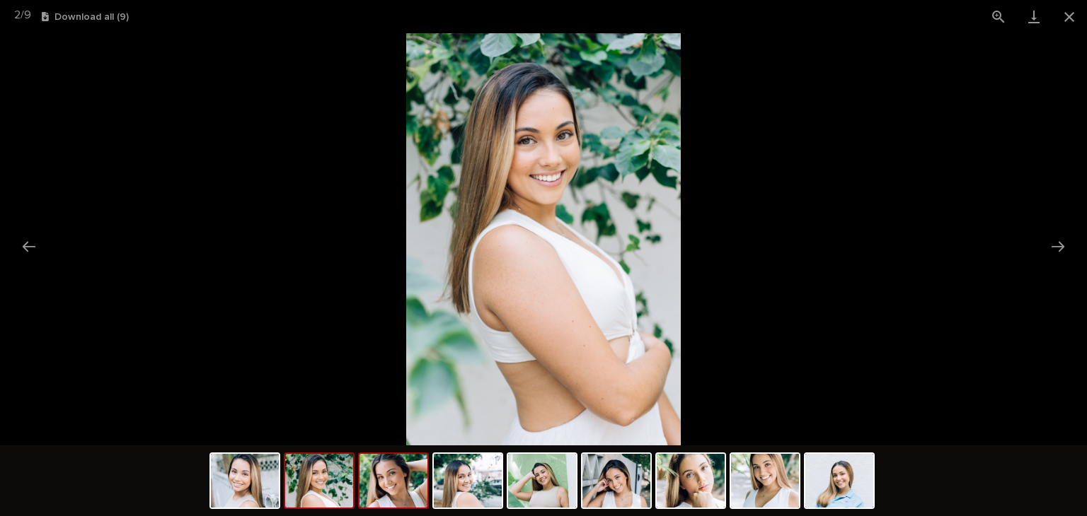
click at [395, 492] on img at bounding box center [393, 481] width 68 height 54
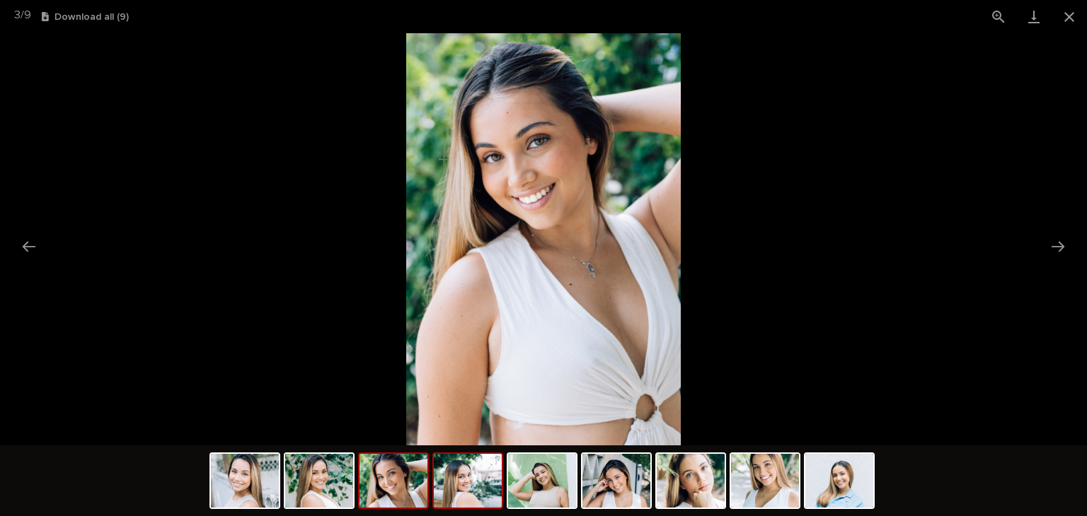
click at [460, 496] on img at bounding box center [468, 481] width 68 height 54
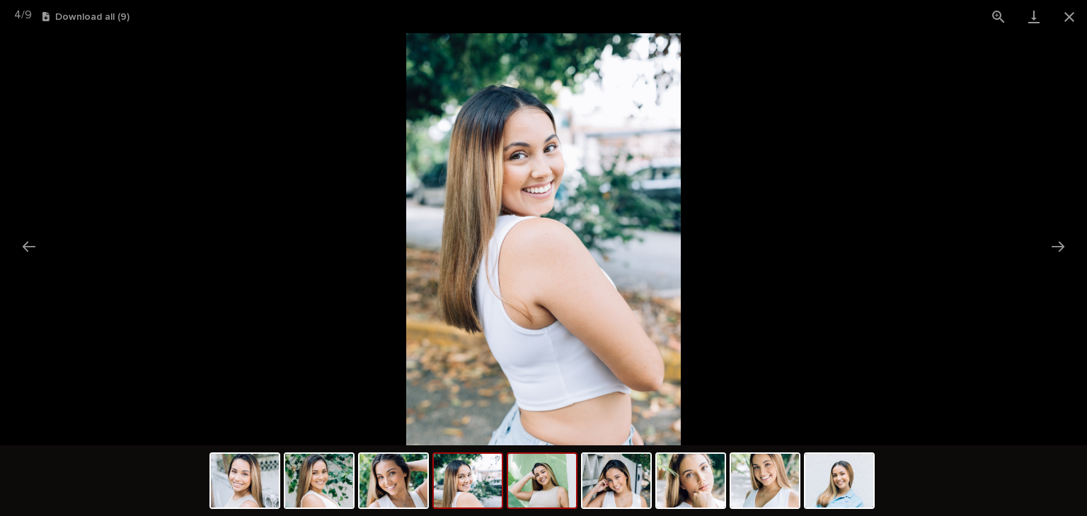
click at [524, 495] on img at bounding box center [542, 481] width 68 height 54
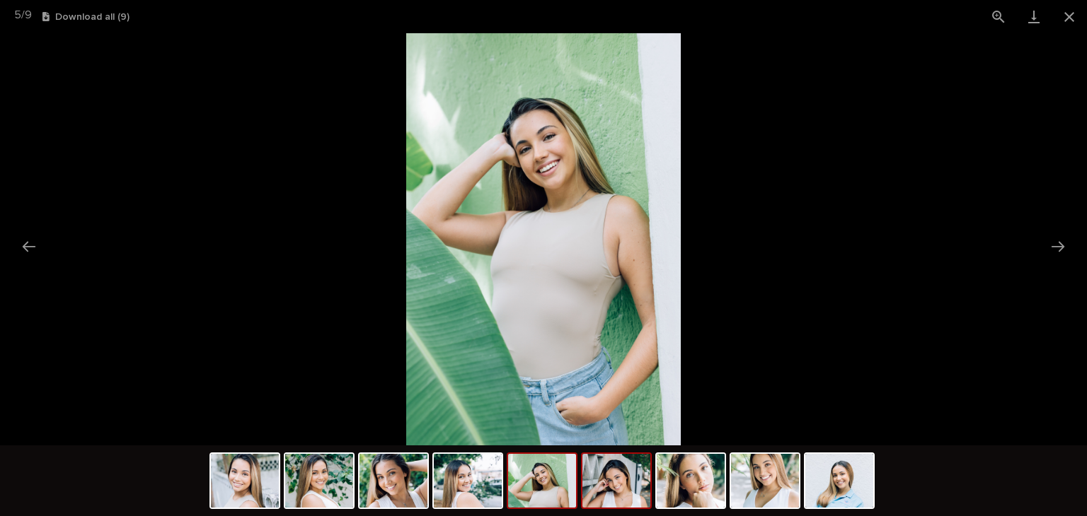
click at [620, 478] on img at bounding box center [616, 481] width 68 height 54
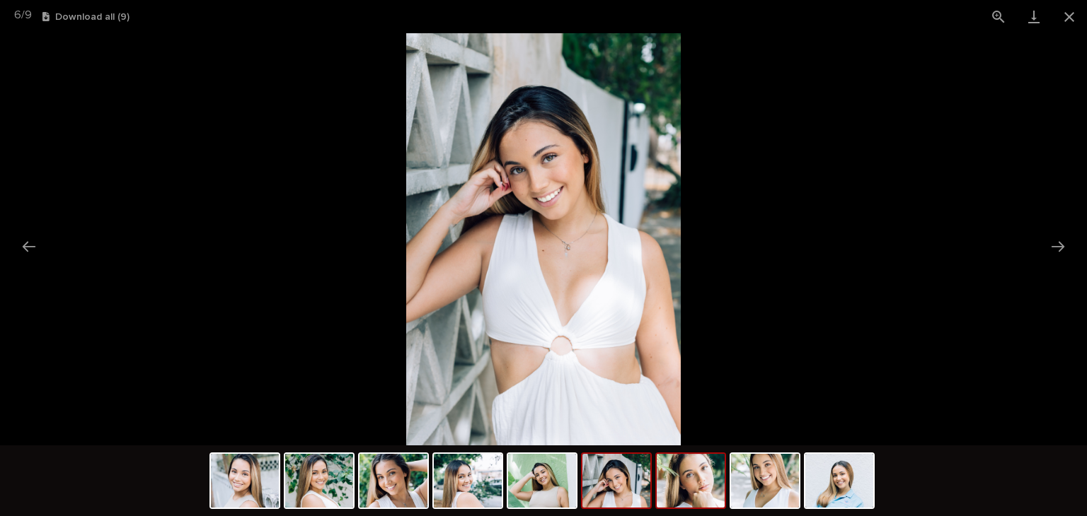
click at [693, 480] on img at bounding box center [690, 481] width 68 height 54
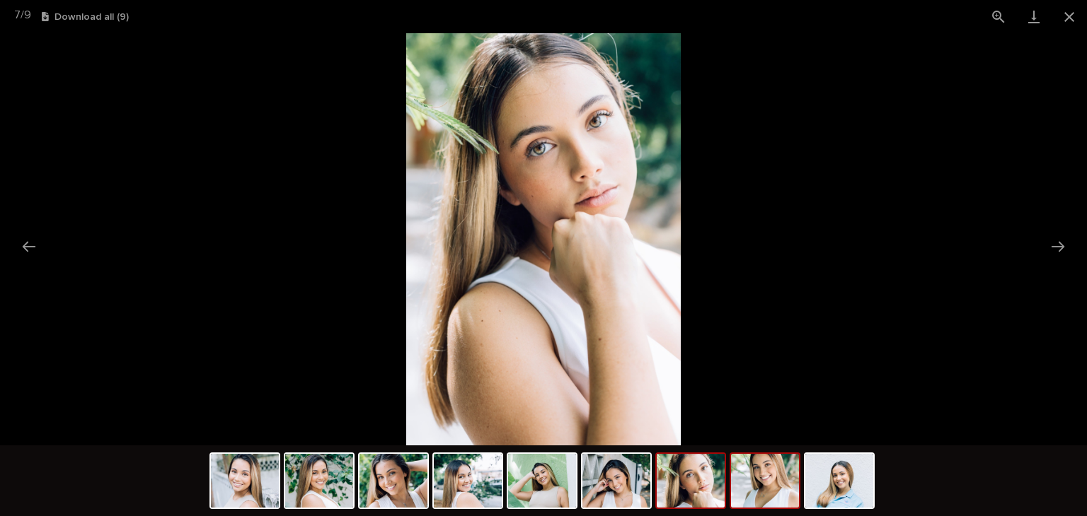
click at [766, 473] on img at bounding box center [765, 481] width 68 height 54
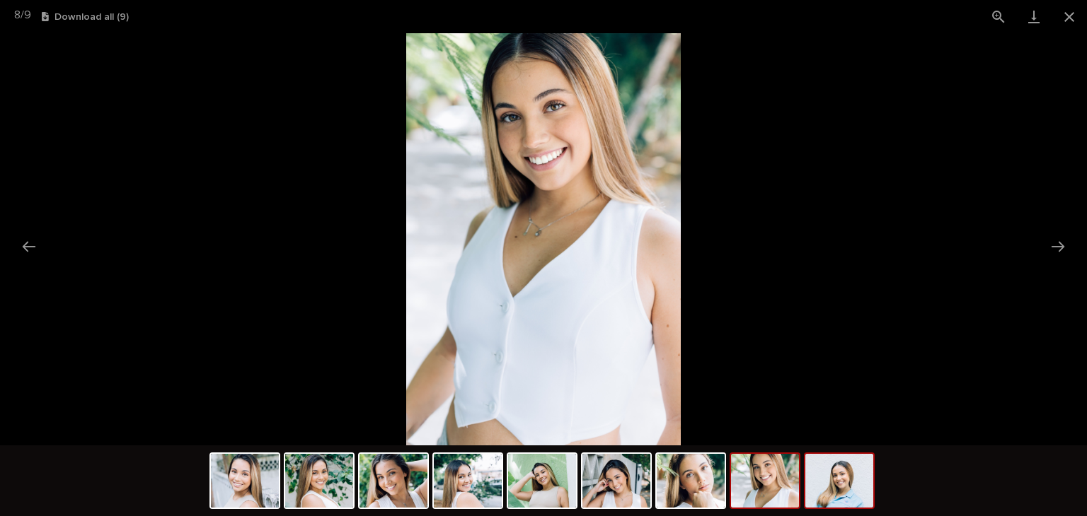
click at [826, 480] on img at bounding box center [839, 481] width 68 height 54
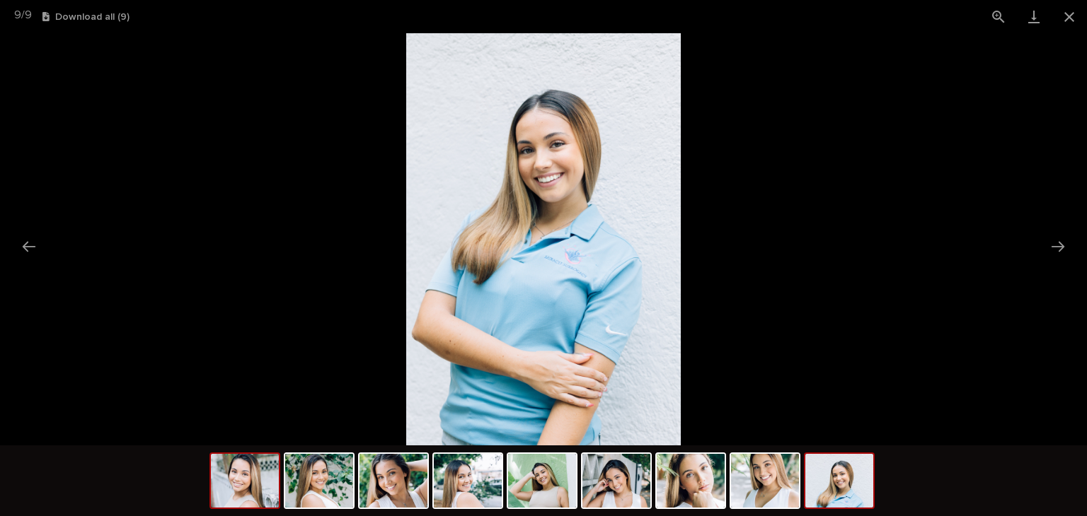
click at [228, 485] on img at bounding box center [245, 481] width 68 height 54
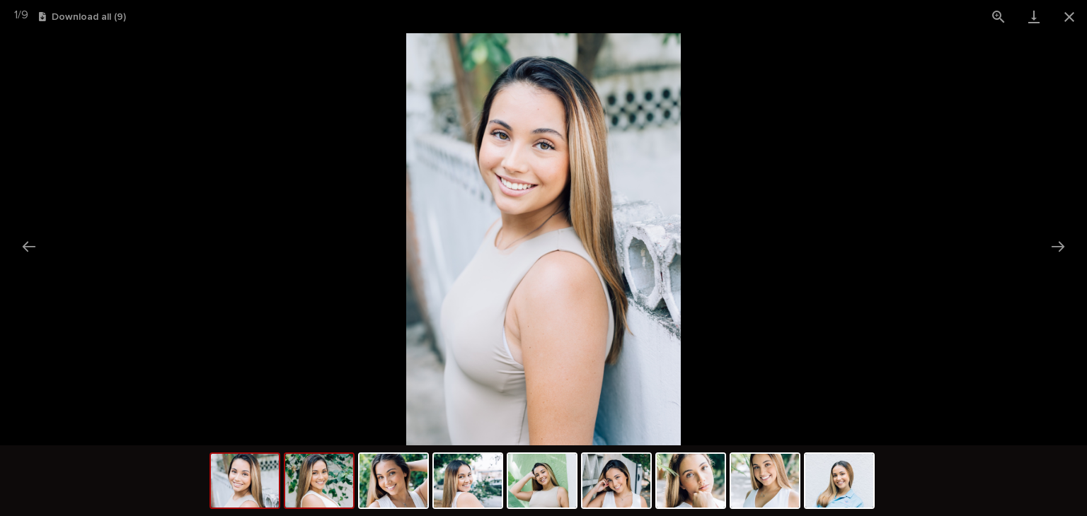
click at [352, 479] on img at bounding box center [319, 481] width 68 height 54
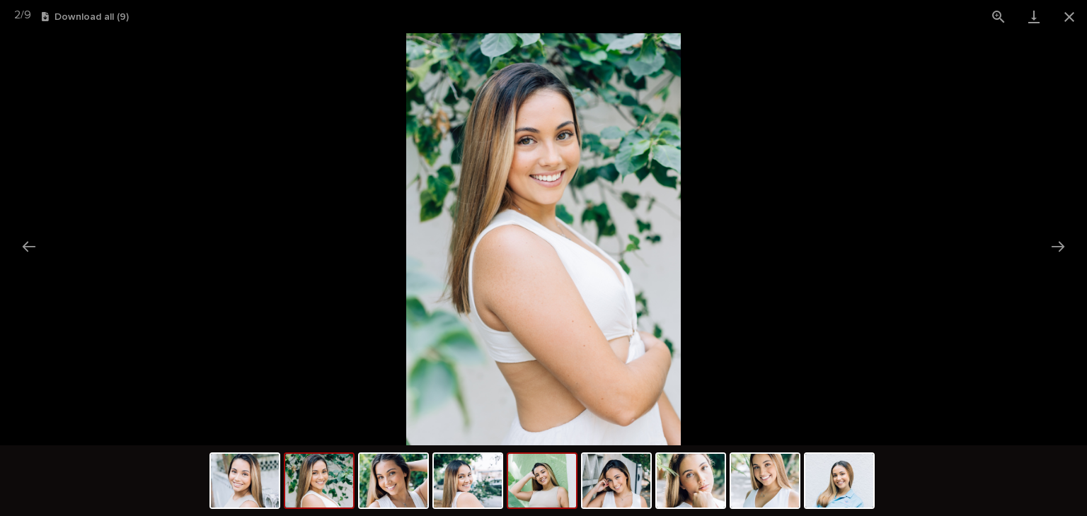
click at [538, 504] on img at bounding box center [542, 481] width 68 height 54
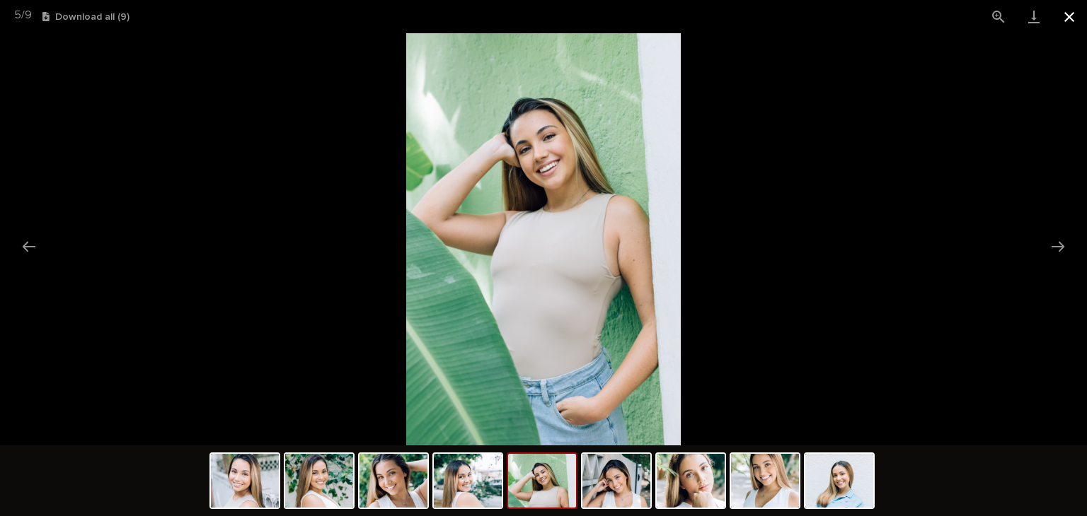
click at [1062, 23] on button "Close gallery" at bounding box center [1068, 16] width 35 height 33
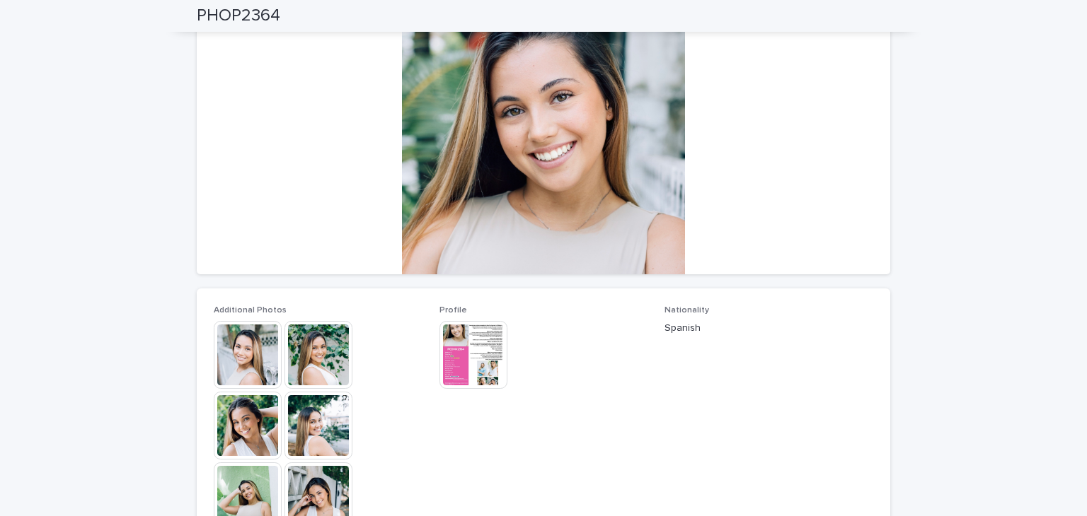
scroll to position [188, 0]
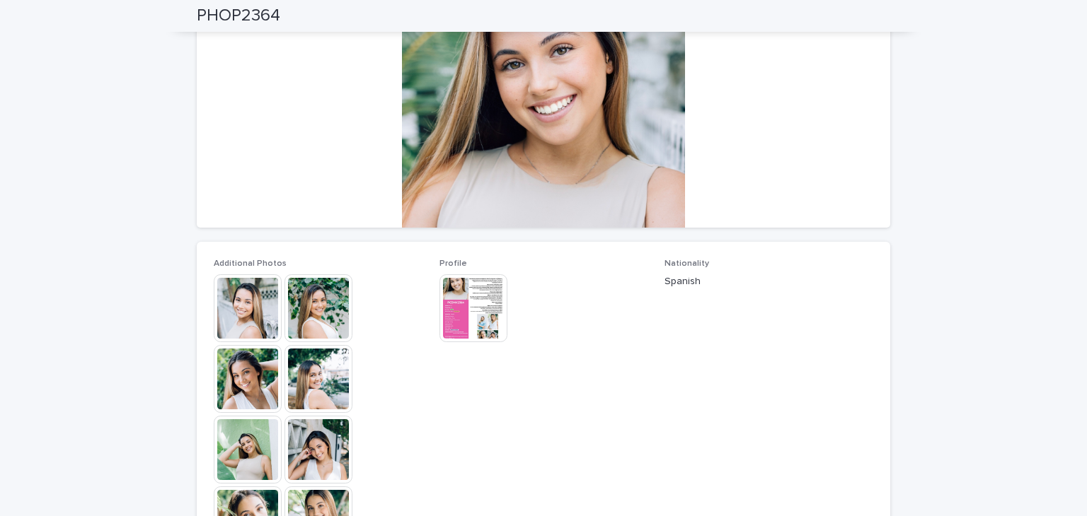
click at [484, 302] on img at bounding box center [473, 308] width 68 height 68
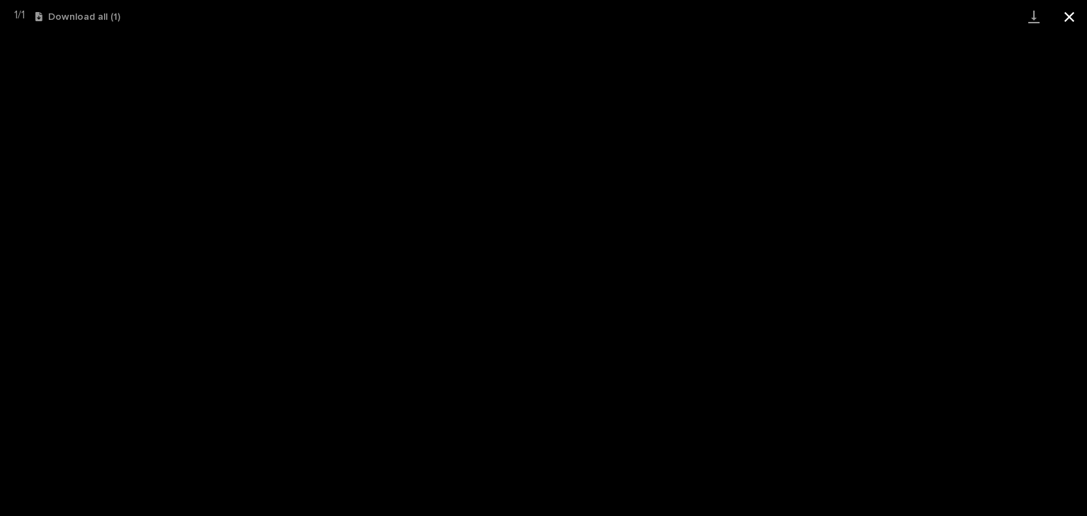
click at [1069, 16] on button "Close gallery" at bounding box center [1068, 16] width 35 height 33
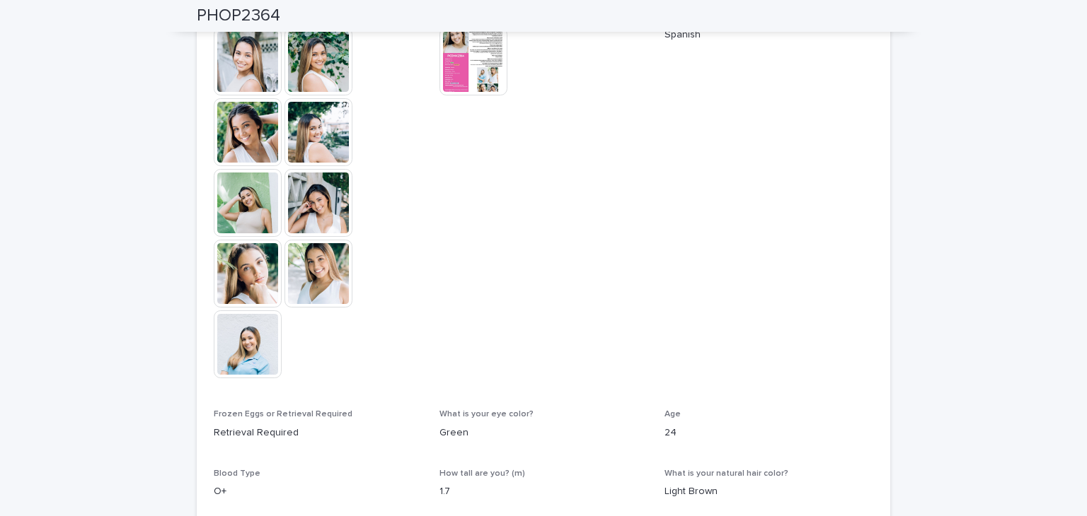
scroll to position [437, 0]
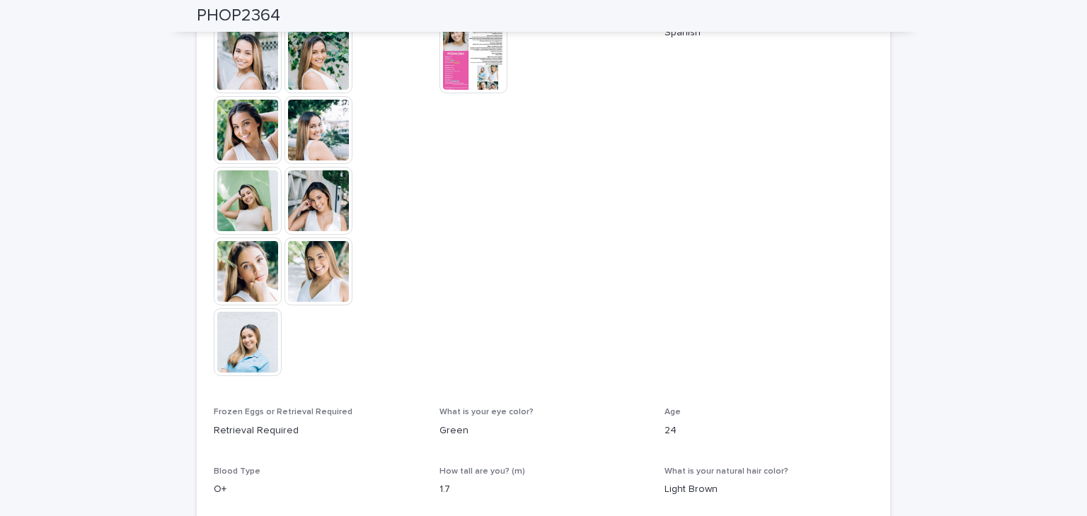
click at [245, 212] on img at bounding box center [248, 201] width 68 height 68
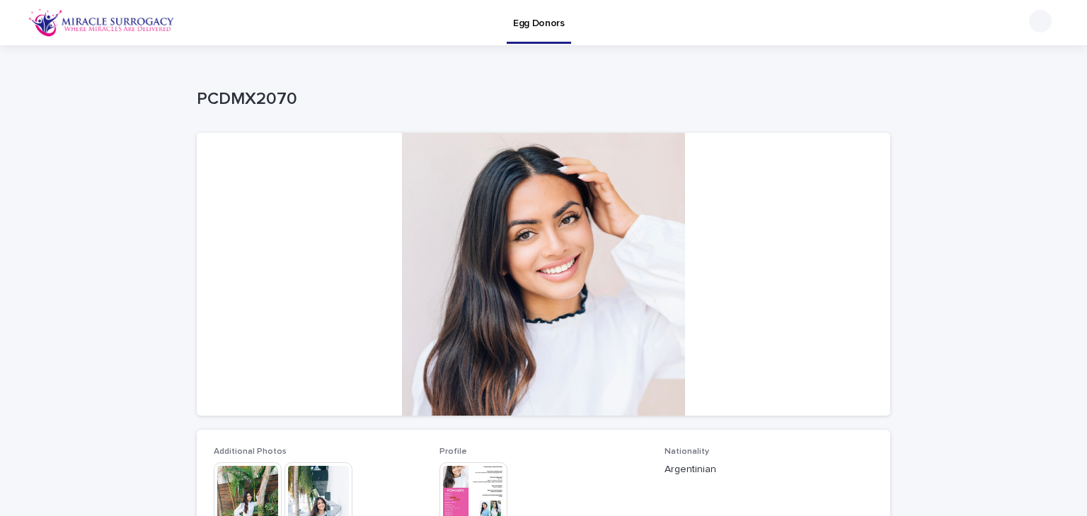
scroll to position [113, 0]
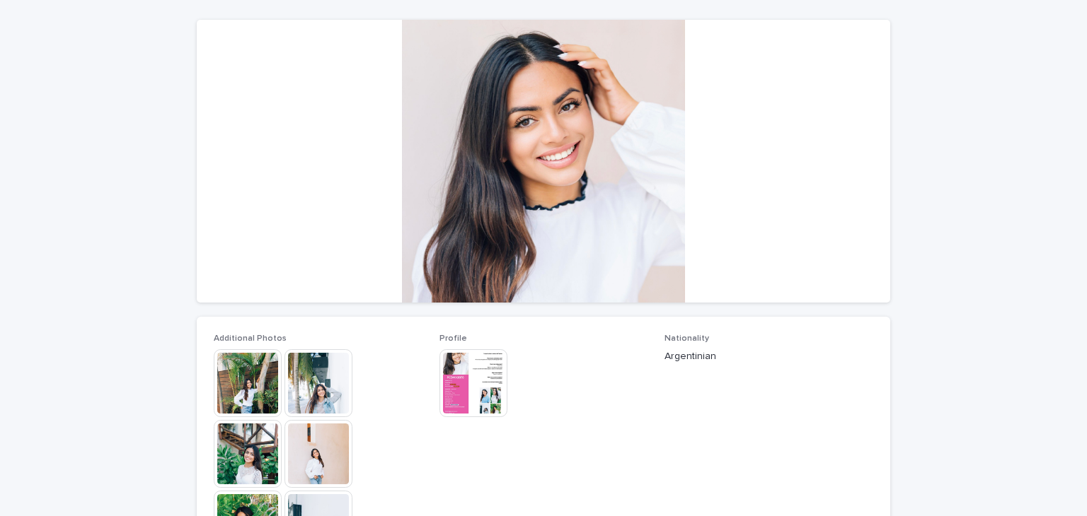
drag, startPoint x: 463, startPoint y: 381, endPoint x: 439, endPoint y: 411, distance: 39.2
click at [439, 411] on img at bounding box center [473, 383] width 68 height 68
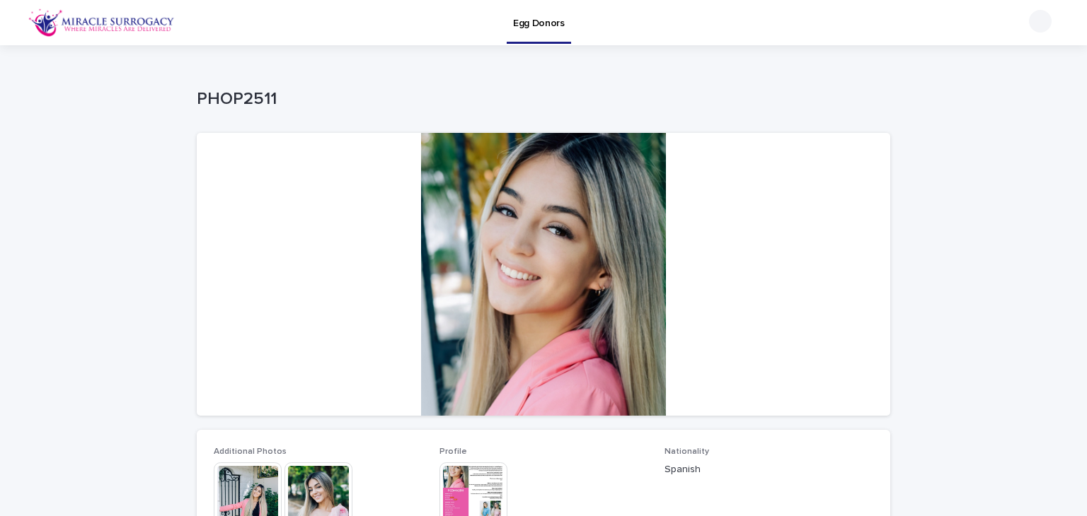
scroll to position [156, 0]
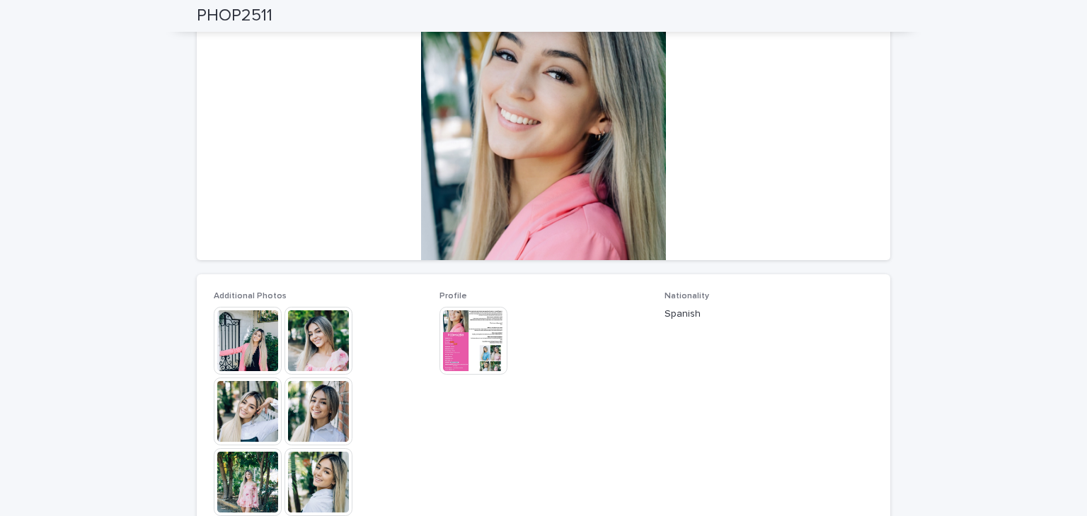
click at [299, 412] on img at bounding box center [318, 412] width 68 height 68
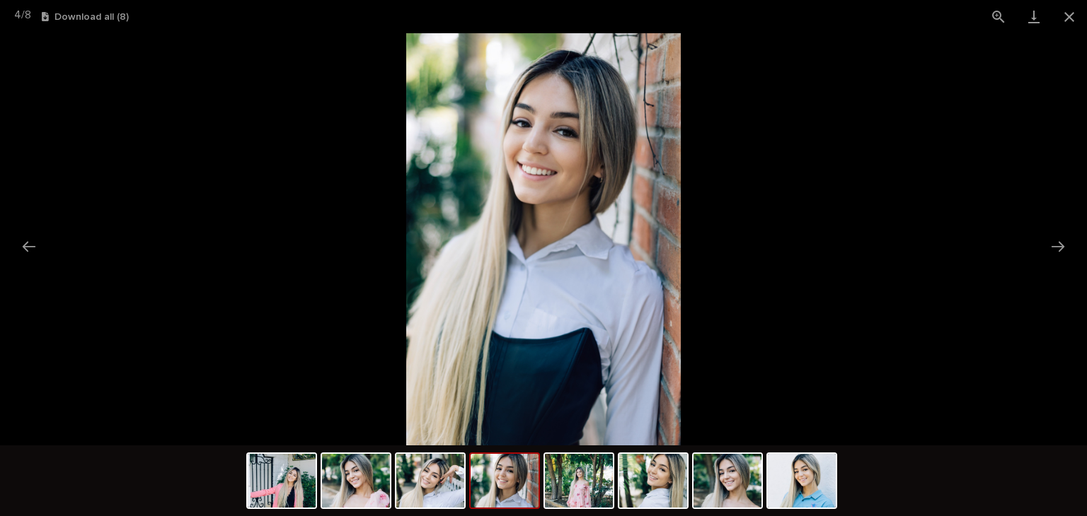
click at [506, 474] on img at bounding box center [504, 481] width 68 height 54
click at [643, 497] on img at bounding box center [653, 481] width 68 height 54
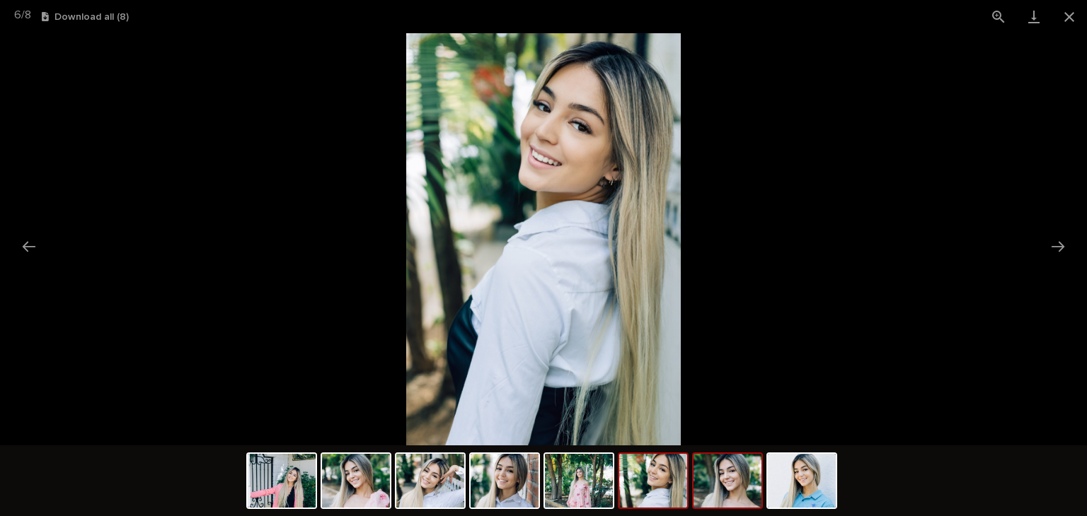
click at [701, 494] on img at bounding box center [727, 481] width 68 height 54
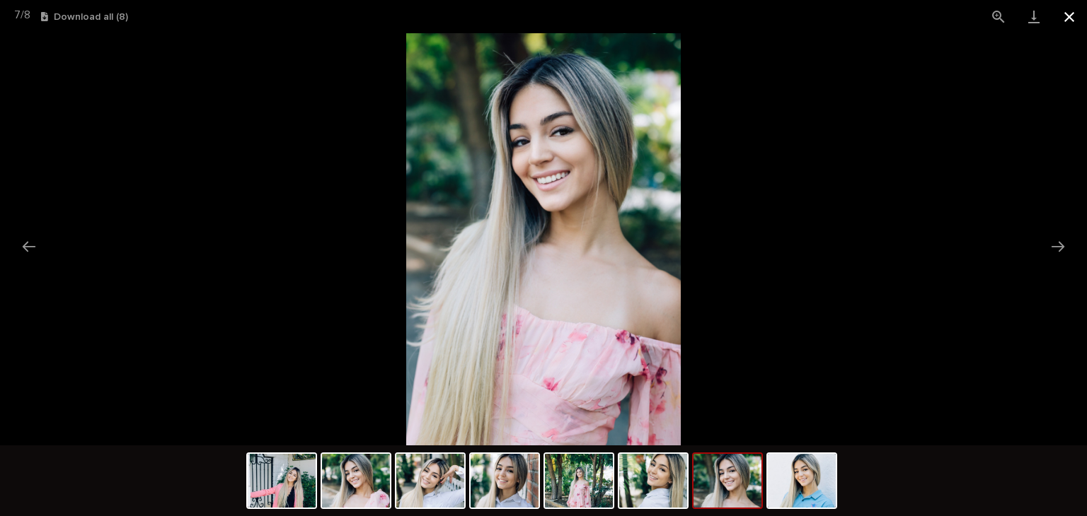
click at [1072, 16] on button "Close gallery" at bounding box center [1068, 16] width 35 height 33
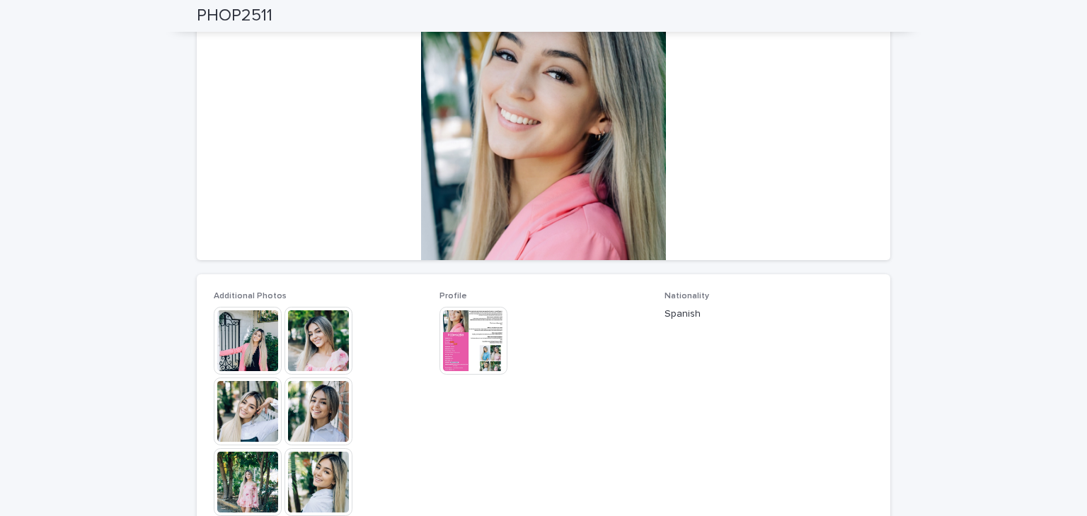
click at [477, 340] on img at bounding box center [473, 341] width 68 height 68
